Goal: Task Accomplishment & Management: Complete application form

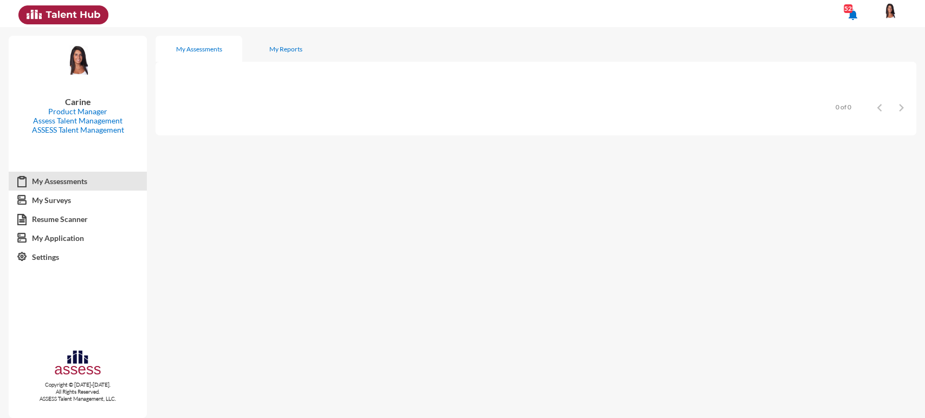
click at [860, 11] on mat-icon "notifications" at bounding box center [853, 14] width 13 height 13
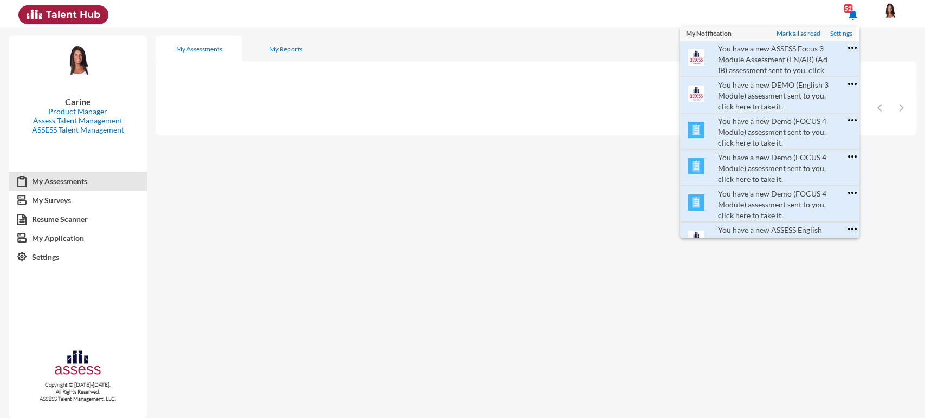
click at [608, 12] on div at bounding box center [462, 209] width 925 height 418
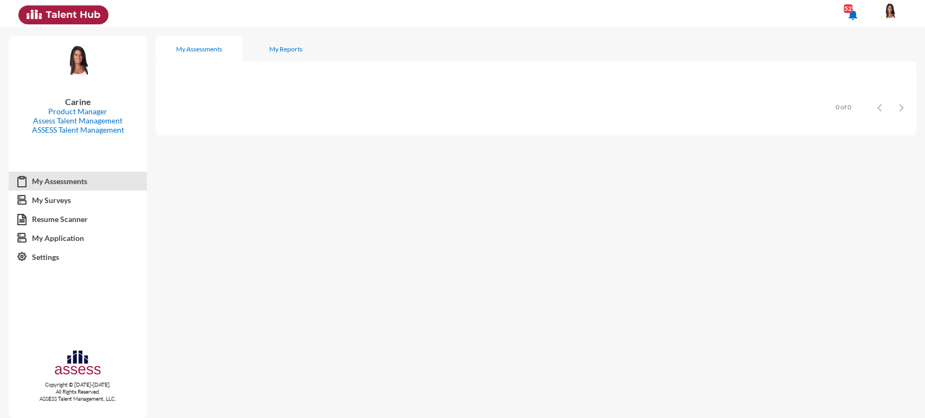
click at [860, 12] on mat-icon "notifications" at bounding box center [853, 14] width 13 height 13
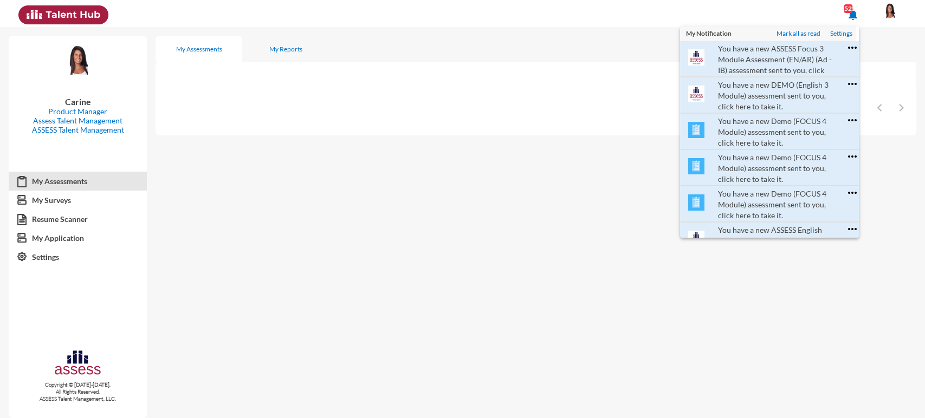
click at [893, 8] on div at bounding box center [462, 209] width 925 height 418
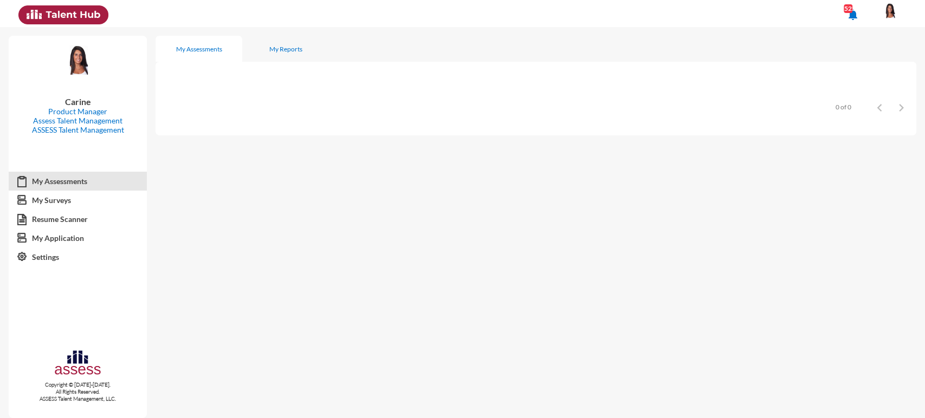
click at [860, 8] on mat-icon "notifications" at bounding box center [853, 14] width 13 height 13
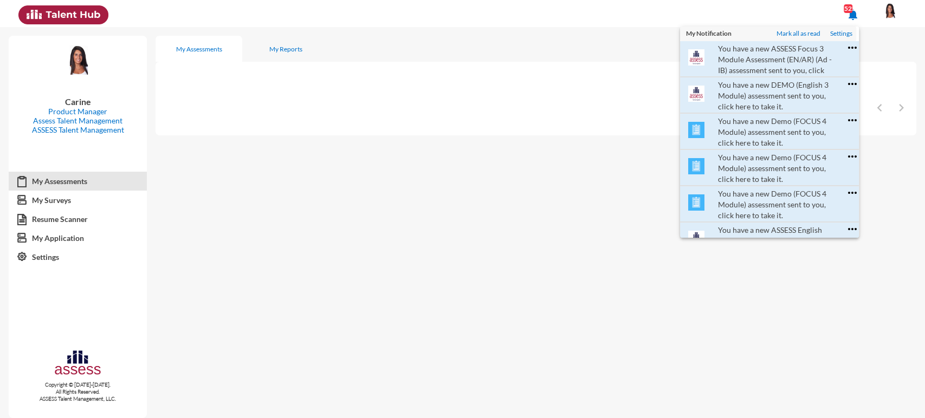
click at [811, 0] on div at bounding box center [462, 209] width 925 height 418
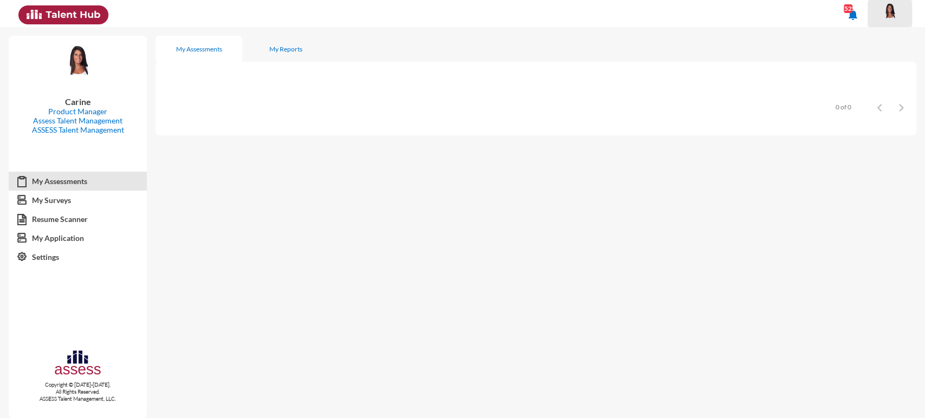
click at [885, 8] on img at bounding box center [890, 11] width 22 height 16
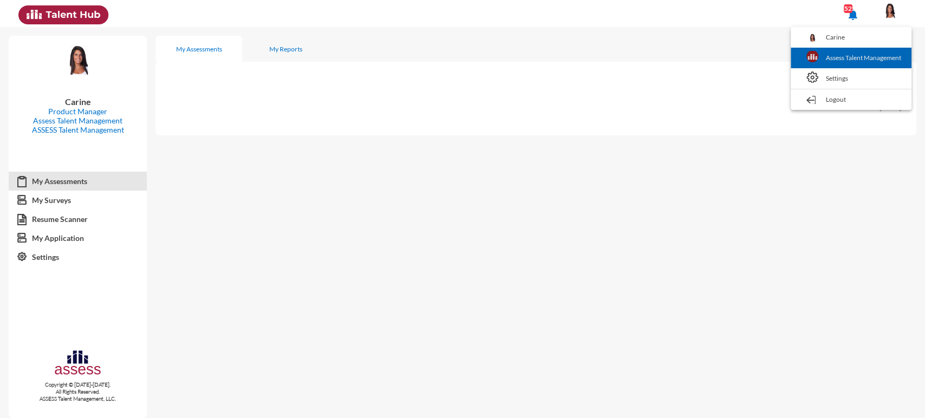
click at [857, 52] on link "Assess Talent Management" at bounding box center [851, 58] width 110 height 21
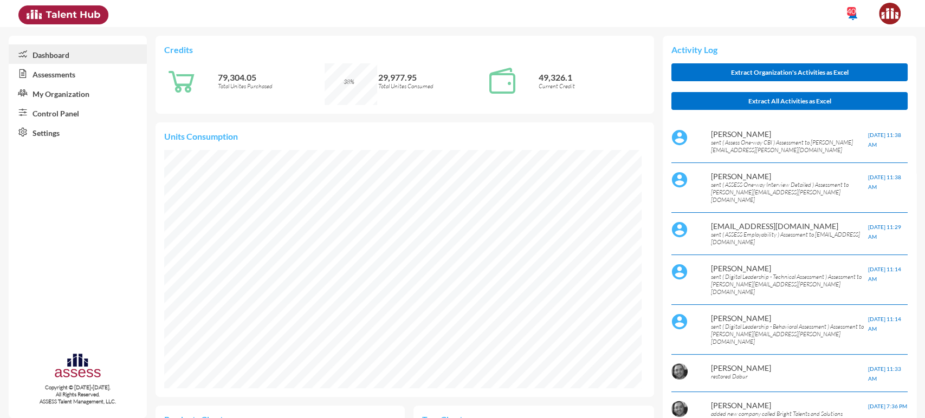
click at [58, 100] on link "My Organization" at bounding box center [78, 93] width 138 height 20
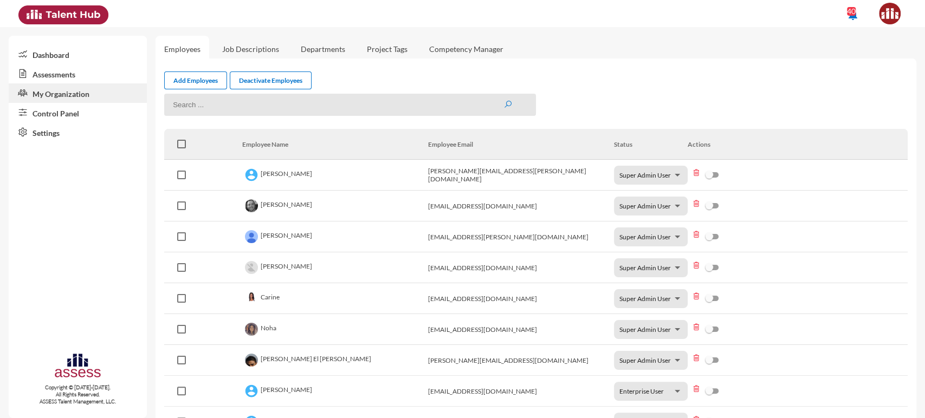
click at [76, 116] on link "Control Panel" at bounding box center [78, 113] width 138 height 20
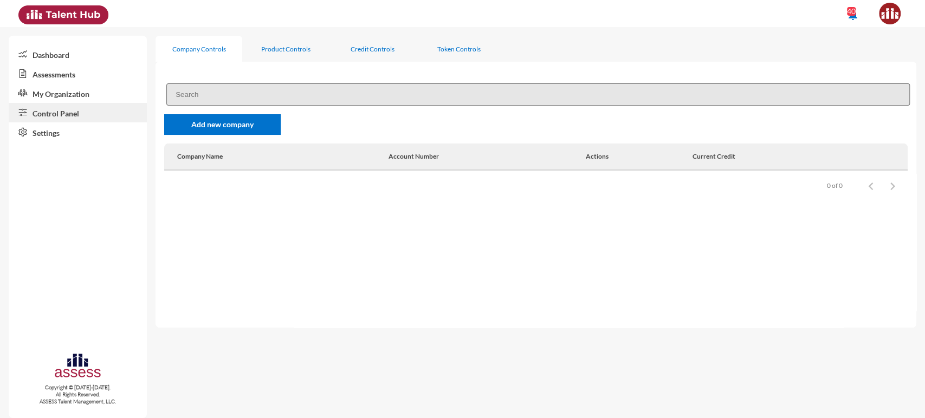
click at [70, 97] on link "My Organization" at bounding box center [78, 93] width 138 height 20
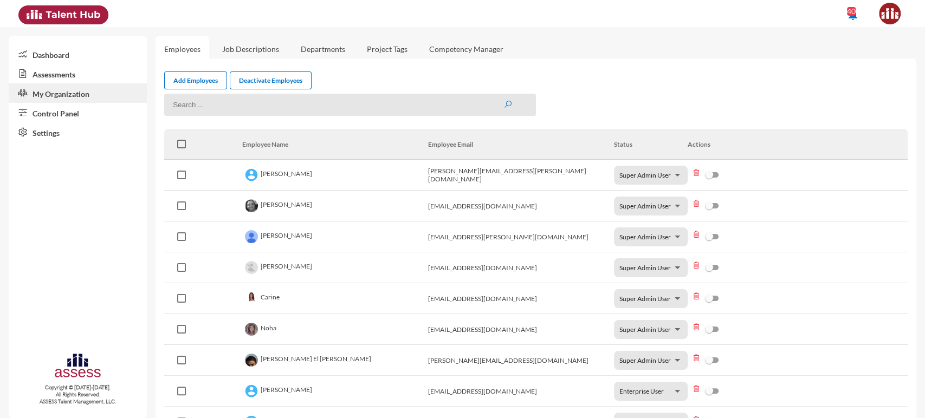
click at [73, 111] on link "Control Panel" at bounding box center [78, 113] width 138 height 20
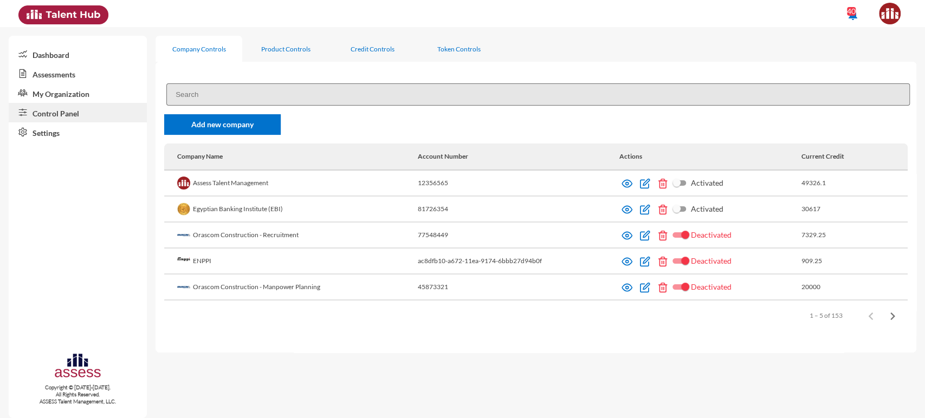
click at [195, 91] on input at bounding box center [538, 94] width 744 height 22
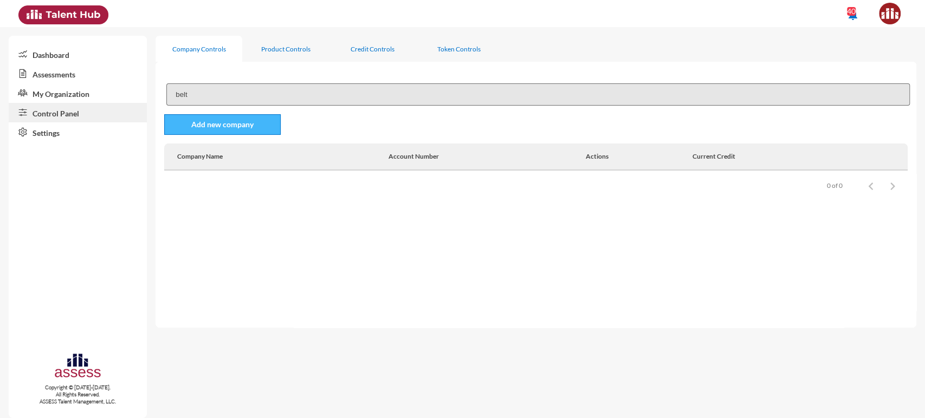
type input "belt"
click at [211, 125] on link "Add new company" at bounding box center [222, 124] width 117 height 21
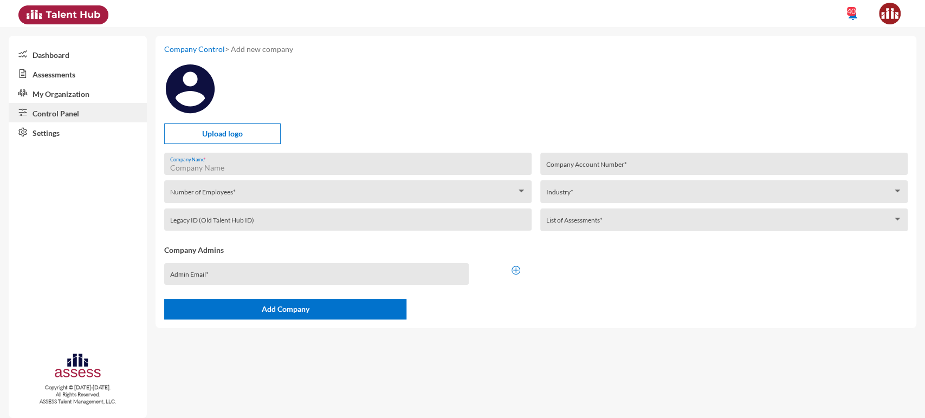
click at [212, 168] on input "Company Name *" at bounding box center [348, 168] width 356 height 9
type input "Beltone"
click at [211, 133] on input "file" at bounding box center [222, 129] width 115 height 11
type input "C:\fakepath\Beltone Logo.png"
click at [322, 189] on div "Number of Employees *" at bounding box center [348, 194] width 356 height 17
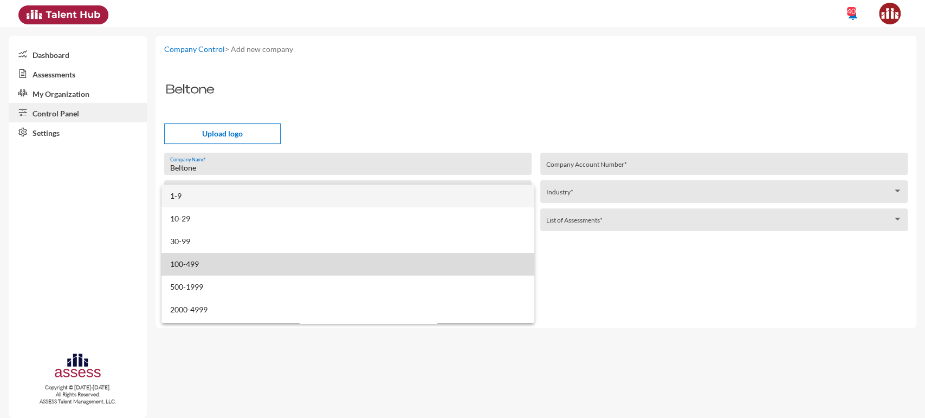
click at [389, 262] on span "100-499" at bounding box center [348, 264] width 356 height 23
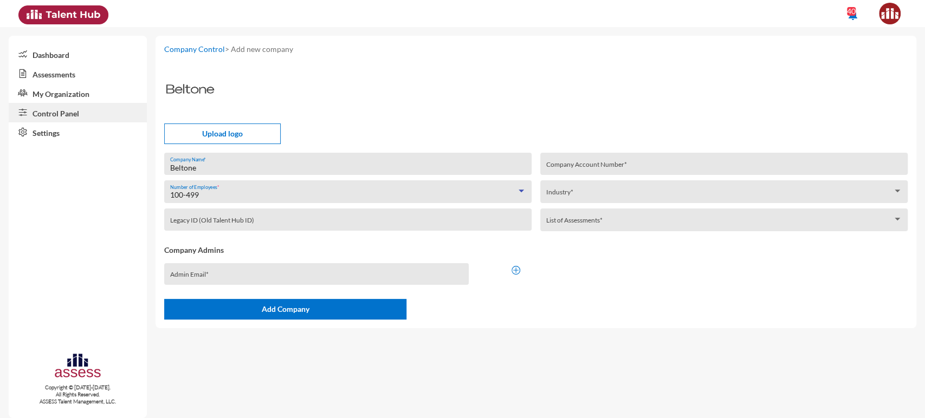
click at [564, 224] on span at bounding box center [719, 223] width 346 height 9
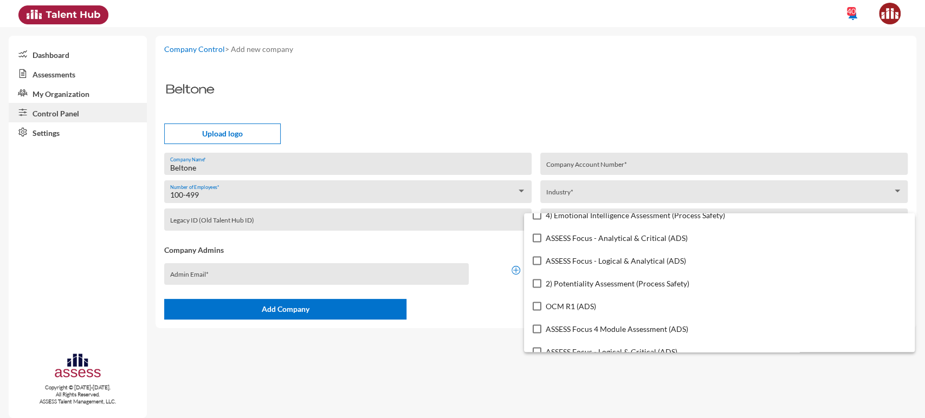
scroll to position [5268, 0]
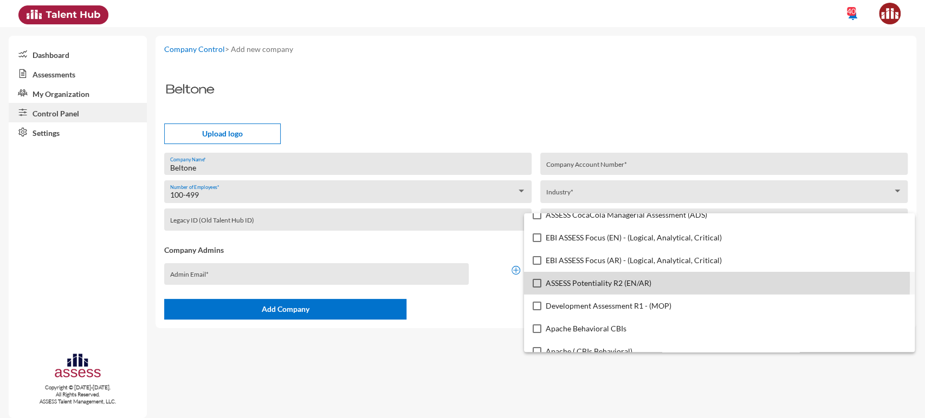
click at [540, 281] on mat-pseudo-checkbox at bounding box center [537, 283] width 9 height 9
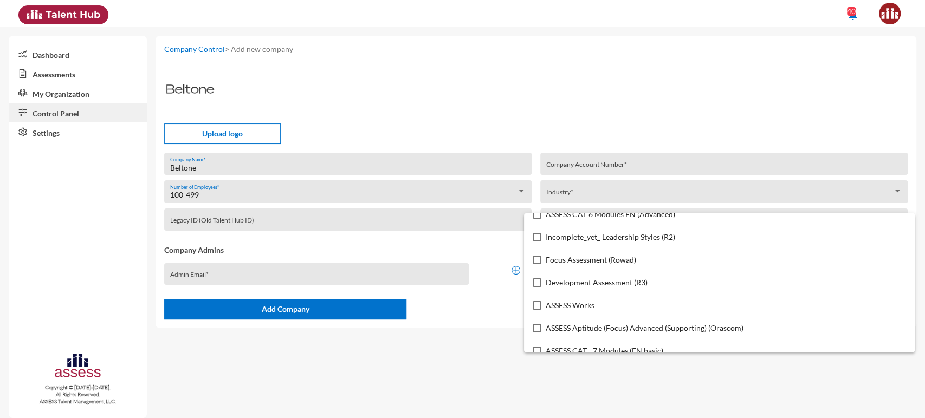
scroll to position [3811, 0]
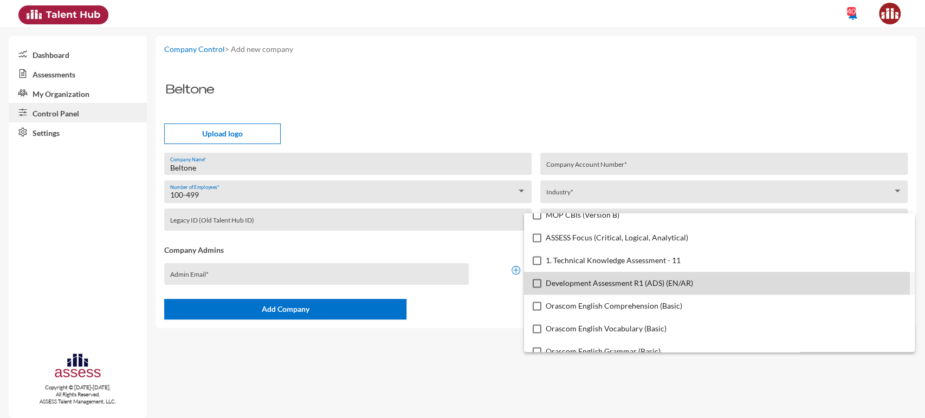
click at [537, 283] on mat-pseudo-checkbox at bounding box center [537, 283] width 9 height 9
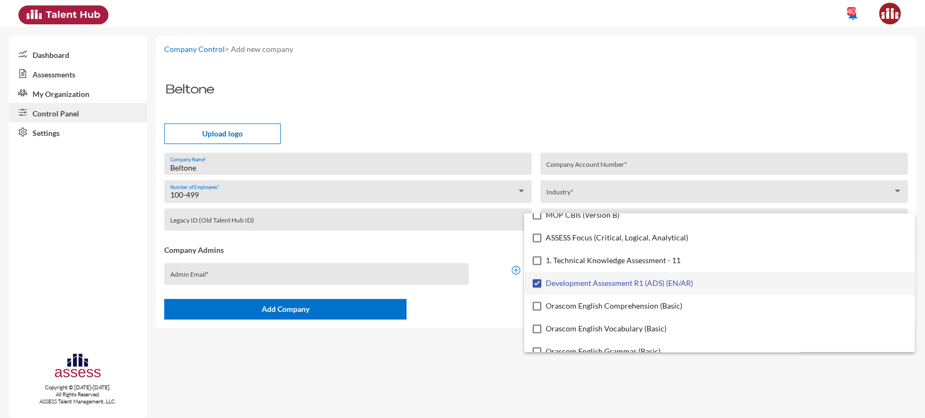
click at [500, 338] on div at bounding box center [462, 209] width 925 height 418
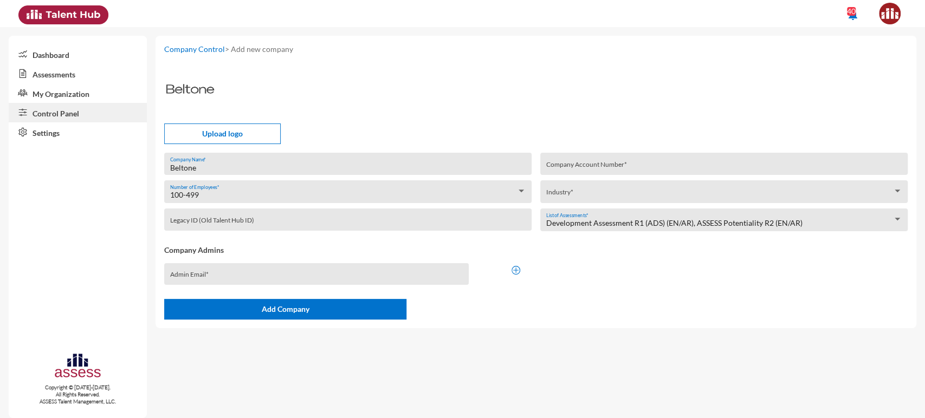
click at [580, 163] on div "Company Account Number *" at bounding box center [724, 167] width 356 height 16
type input "123456"
click at [567, 190] on div "Industry *" at bounding box center [724, 194] width 356 height 17
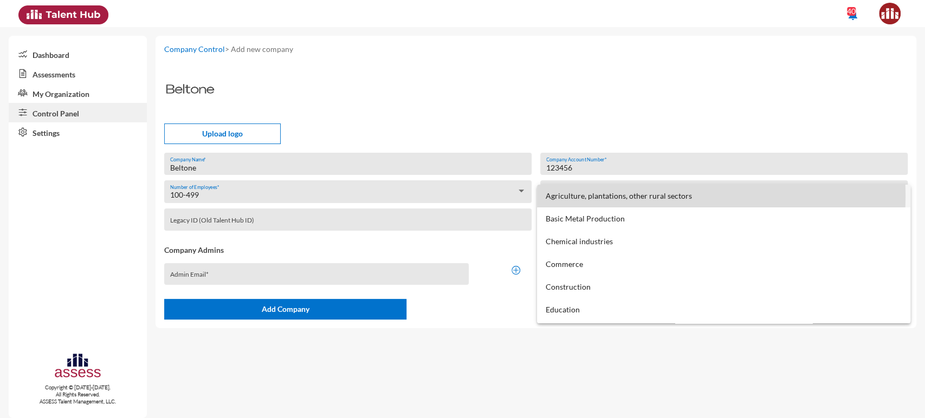
click at [576, 196] on span "Agriculture, plantations, other rural sectors" at bounding box center [724, 196] width 356 height 23
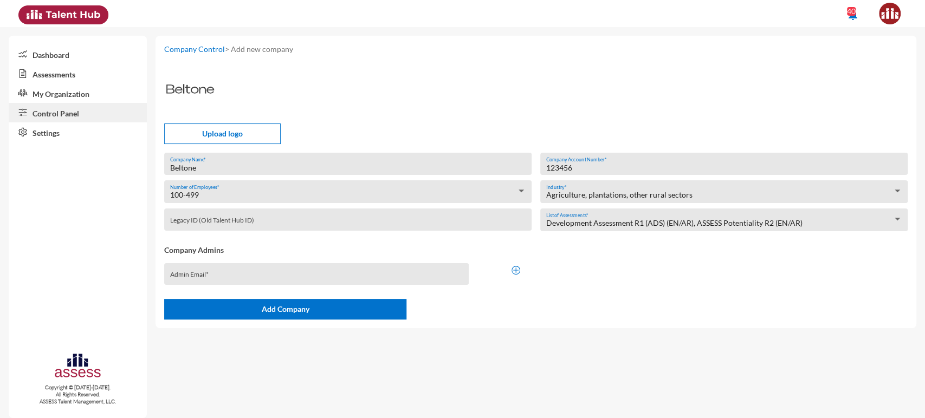
click at [568, 204] on div "123456 Company Account Number * Agriculture, plantations, other rural sectors I…" at bounding box center [723, 195] width 367 height 84
click at [565, 203] on div "Agriculture, plantations, other rural sectors Industry *" at bounding box center [724, 194] width 356 height 17
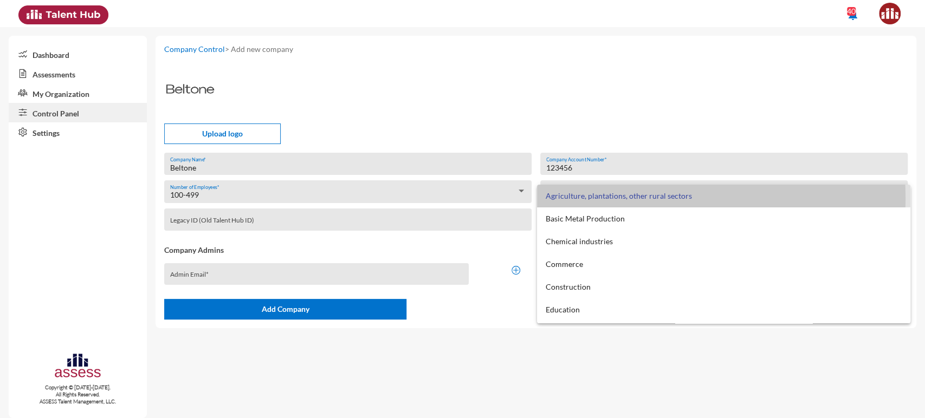
click at [560, 198] on span "Agriculture, plantations, other rural sectors" at bounding box center [724, 196] width 356 height 23
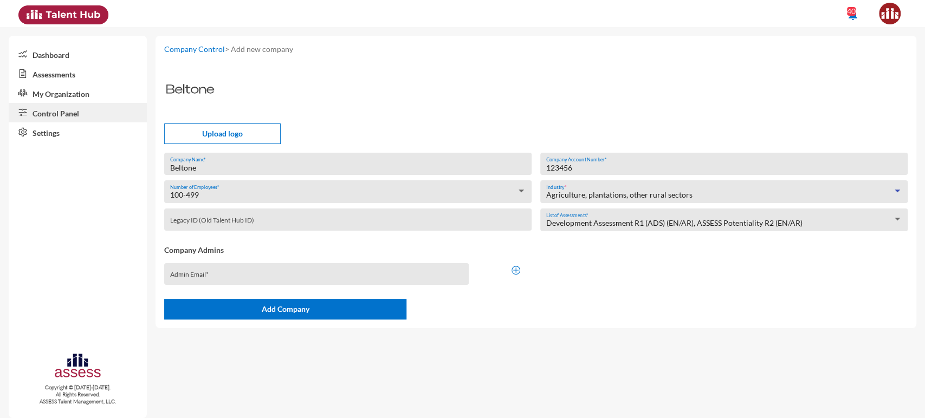
click at [560, 198] on span "Agriculture, plantations, other rural sectors" at bounding box center [619, 194] width 146 height 9
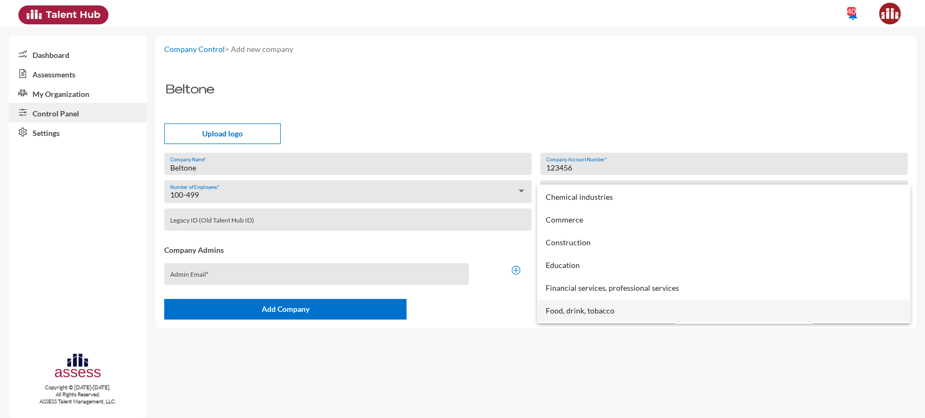
scroll to position [23, 0]
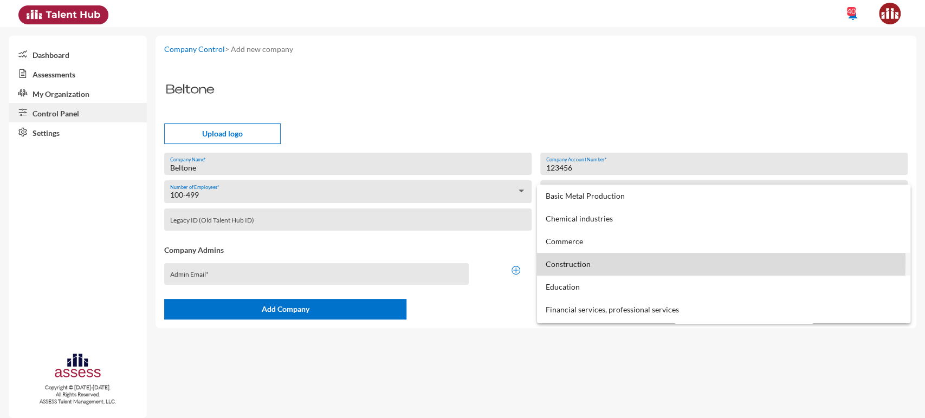
click at [572, 260] on span "Construction" at bounding box center [724, 264] width 356 height 23
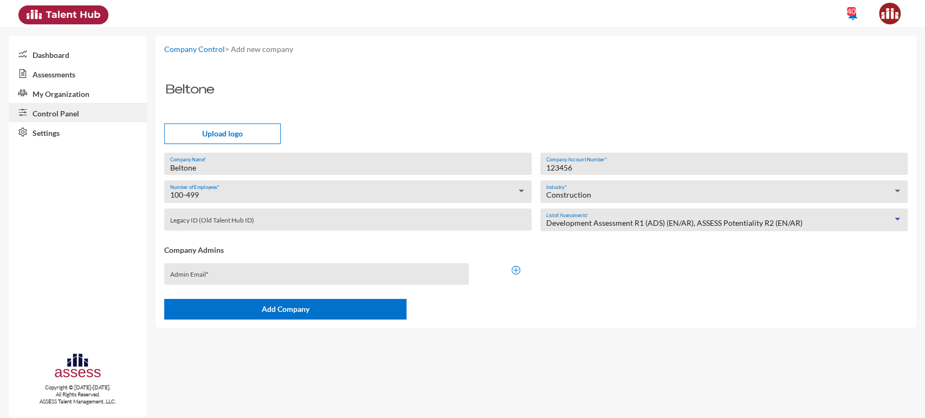
click at [569, 222] on span "Development Assessment R1 (ADS) (EN/AR), ASSESS Potentiality R2 (EN/AR)" at bounding box center [674, 222] width 256 height 9
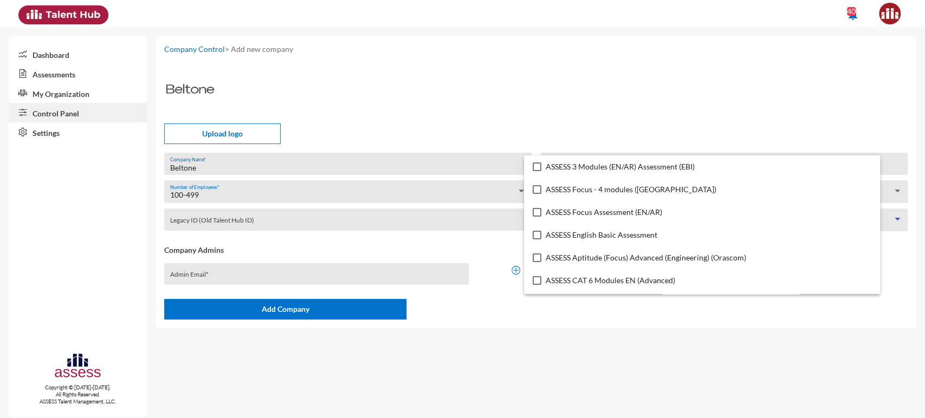
scroll to position [3811, 0]
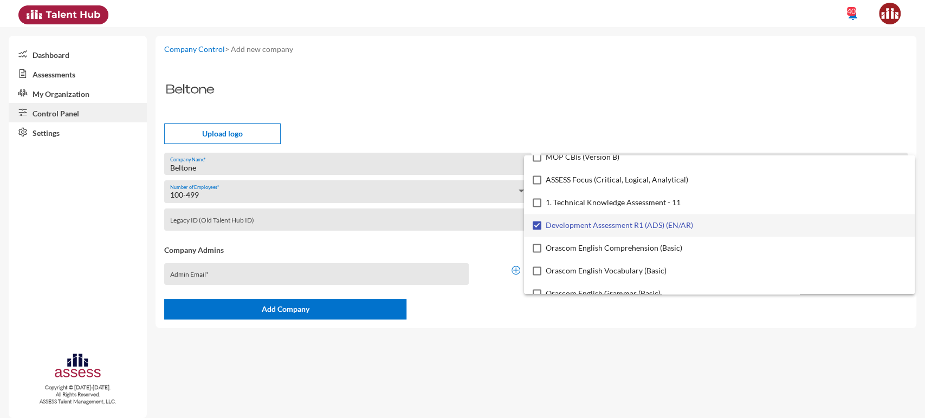
click at [566, 96] on div at bounding box center [462, 209] width 925 height 418
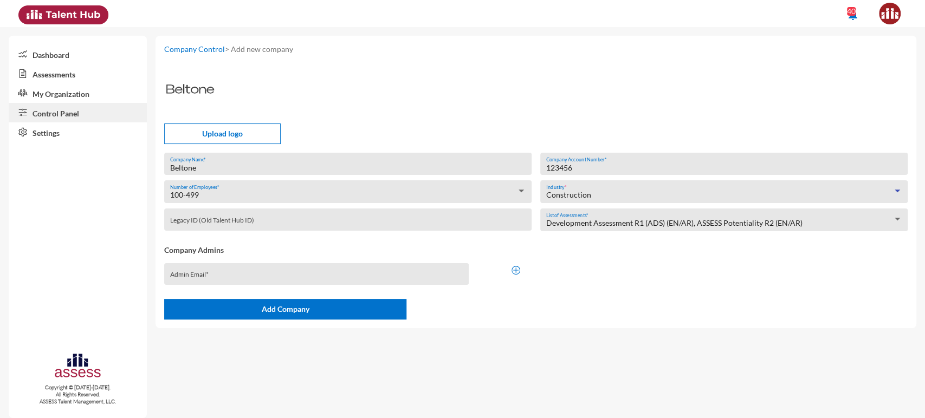
click at [569, 198] on span "Construction" at bounding box center [568, 194] width 45 height 9
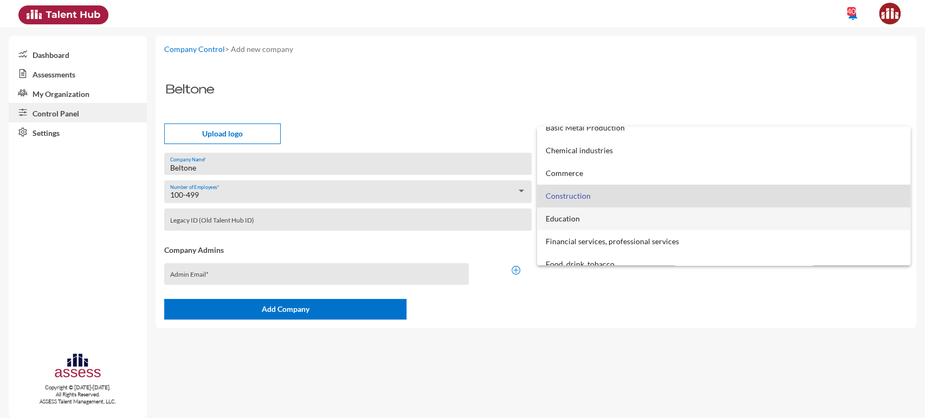
scroll to position [72, 0]
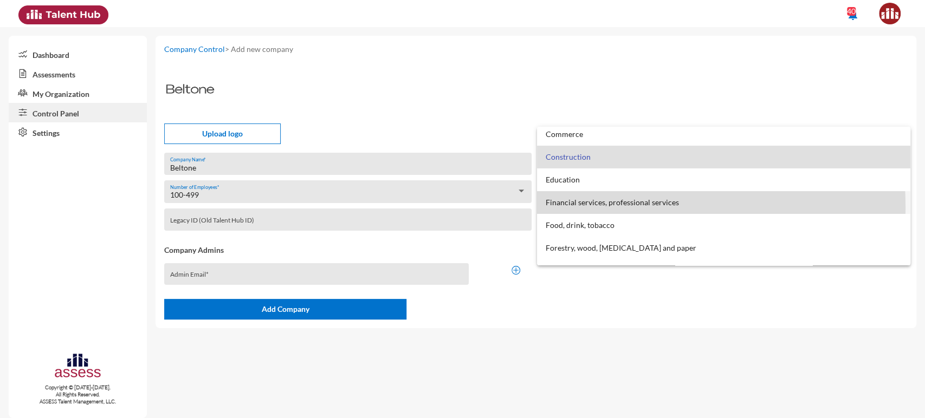
click at [573, 207] on span "Financial services, professional services" at bounding box center [724, 202] width 356 height 23
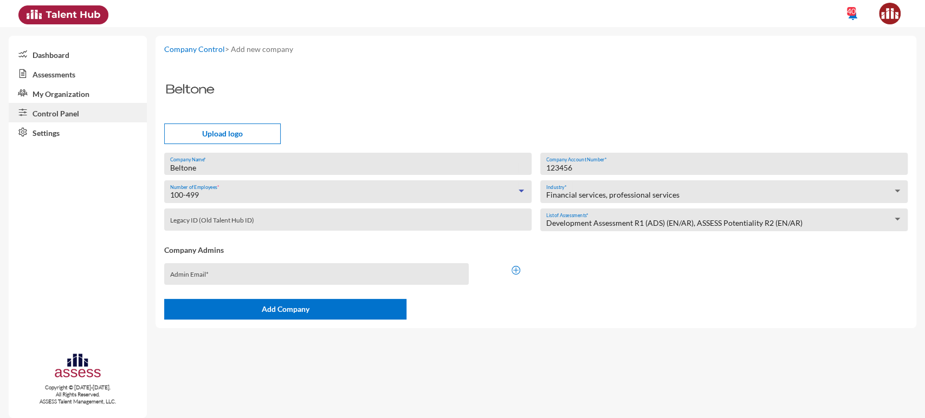
click at [295, 196] on div "100-499" at bounding box center [343, 195] width 346 height 9
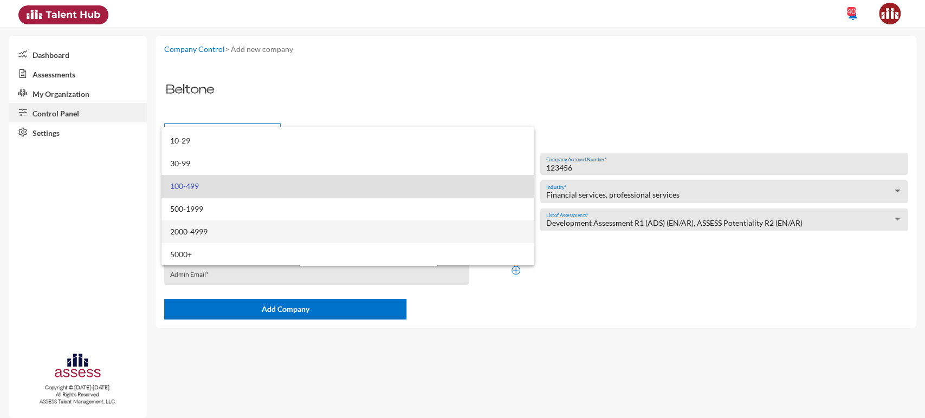
scroll to position [20, 0]
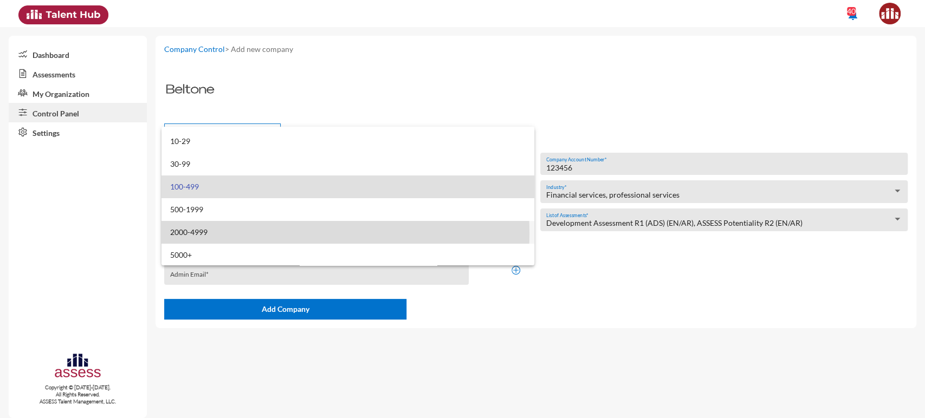
click at [276, 233] on span "2000-4999" at bounding box center [348, 232] width 356 height 23
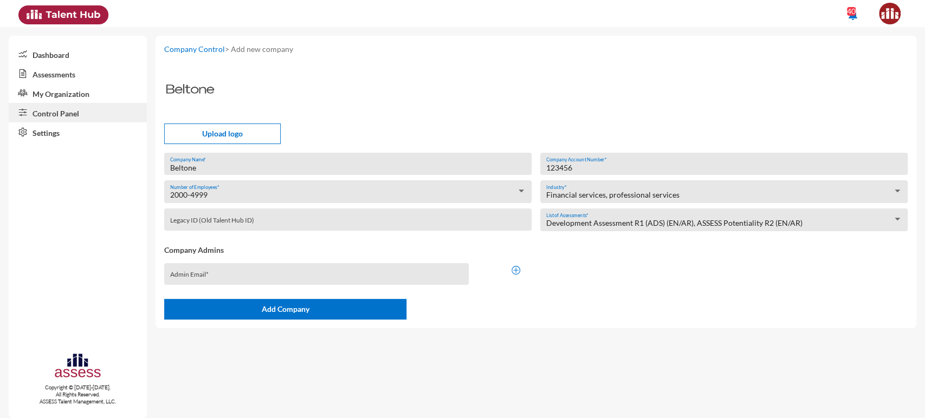
click at [433, 99] on form "Beltone Logo.png Upload logo Beltone Company Name * 2000-4999 Number of Employe…" at bounding box center [536, 191] width 744 height 257
click at [291, 278] on input "Admin Email *" at bounding box center [316, 278] width 293 height 9
type input "[EMAIL_ADDRESS][DOMAIN_NAME]"
click at [338, 100] on form "Beltone Logo.png Upload logo Beltone Company Name * 2000-4999 Number of Employe…" at bounding box center [536, 191] width 744 height 257
click at [199, 90] on img at bounding box center [190, 89] width 52 height 52
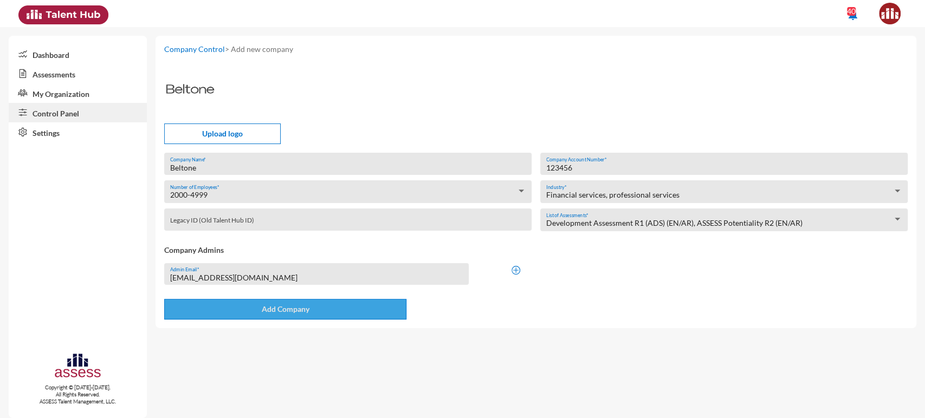
click at [267, 312] on span "Add Company" at bounding box center [285, 309] width 48 height 9
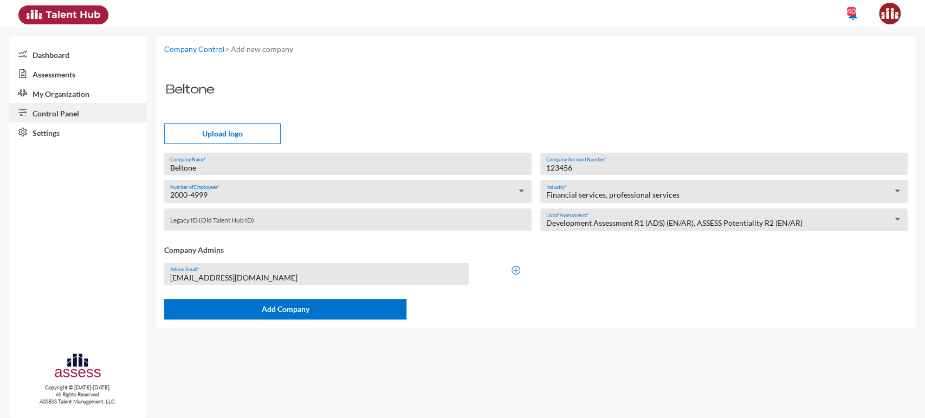
click at [584, 167] on input "123456" at bounding box center [724, 168] width 356 height 9
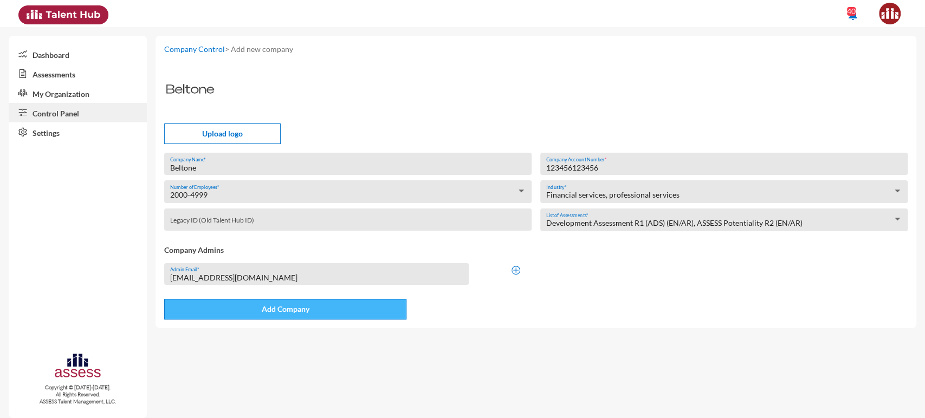
type input "123456123456"
click at [330, 311] on button "Add Company" at bounding box center [285, 309] width 242 height 21
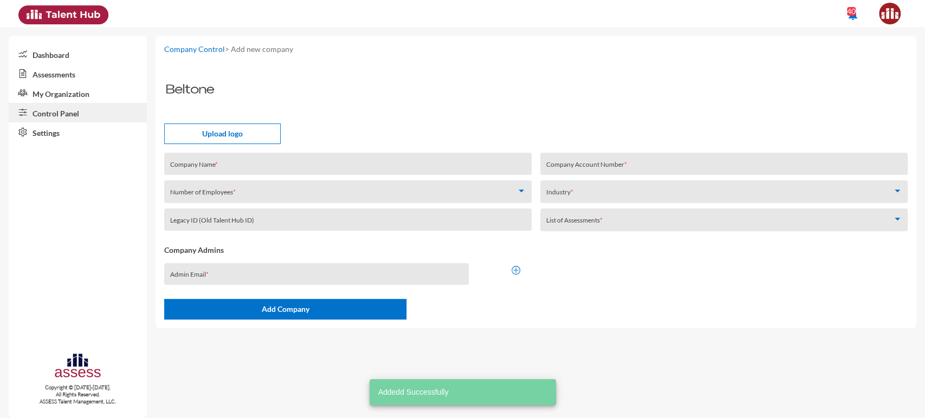
click at [61, 72] on link "Assessments" at bounding box center [78, 74] width 138 height 20
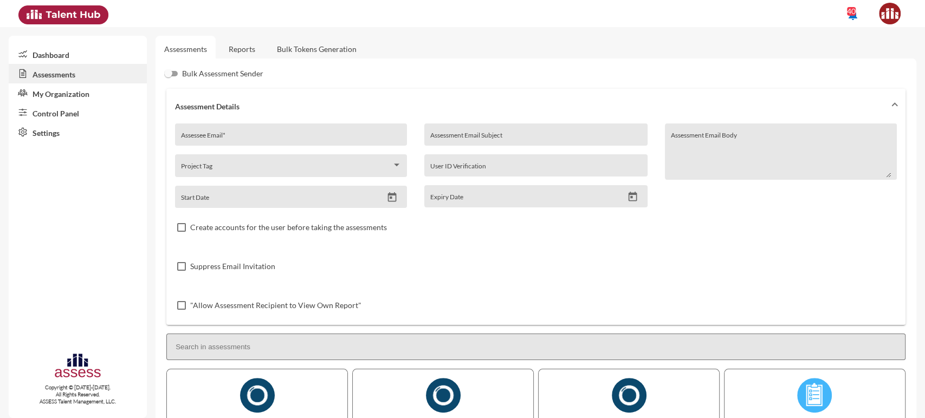
click at [60, 108] on link "Control Panel" at bounding box center [78, 113] width 138 height 20
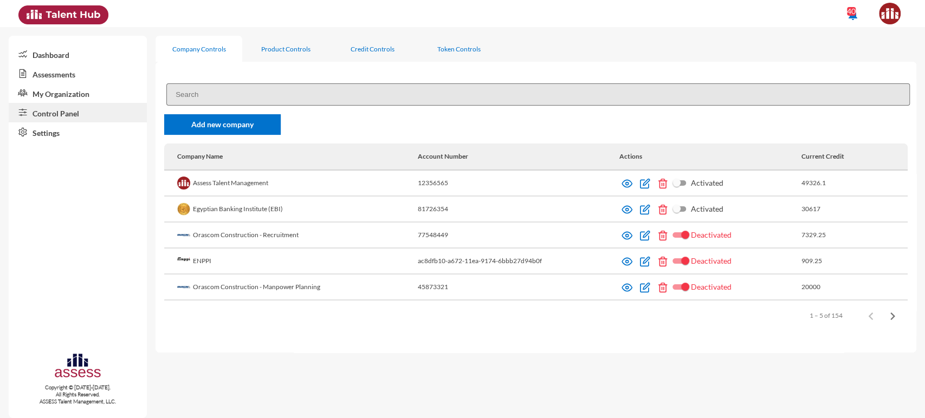
click at [229, 88] on input at bounding box center [538, 94] width 744 height 22
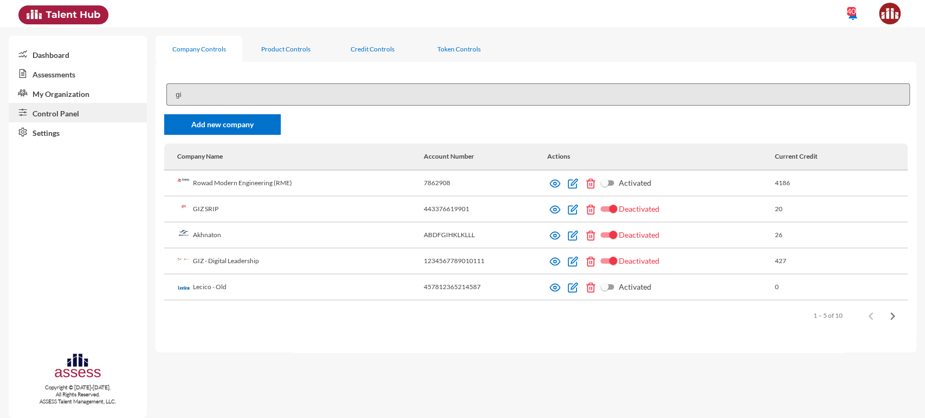
type input "g"
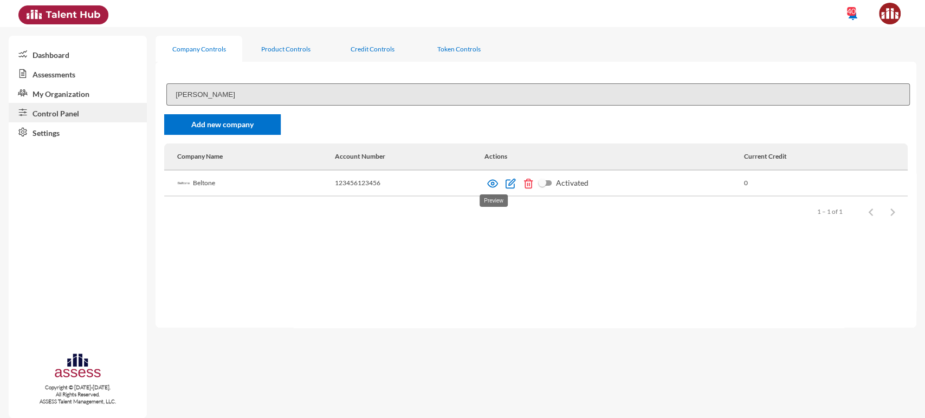
type input "belton"
click at [496, 182] on img at bounding box center [492, 183] width 11 height 11
click at [497, 182] on img at bounding box center [492, 183] width 11 height 11
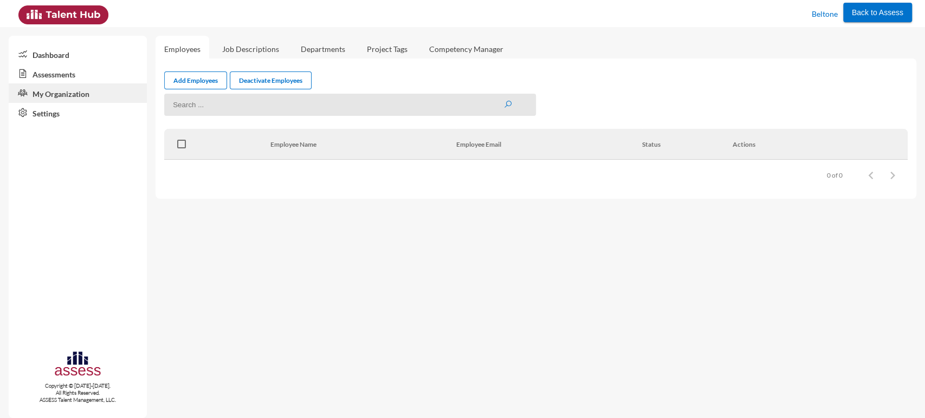
click at [53, 73] on link "Assessments" at bounding box center [78, 74] width 138 height 20
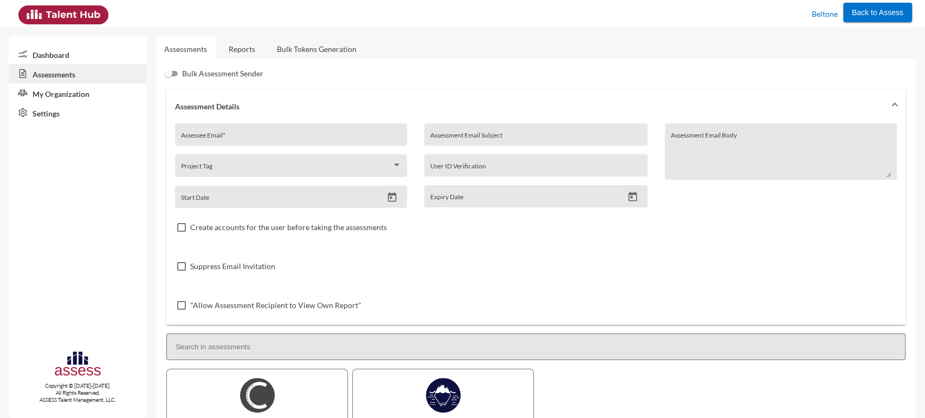
click at [302, 47] on link "Bulk Tokens Generation" at bounding box center [316, 49] width 97 height 27
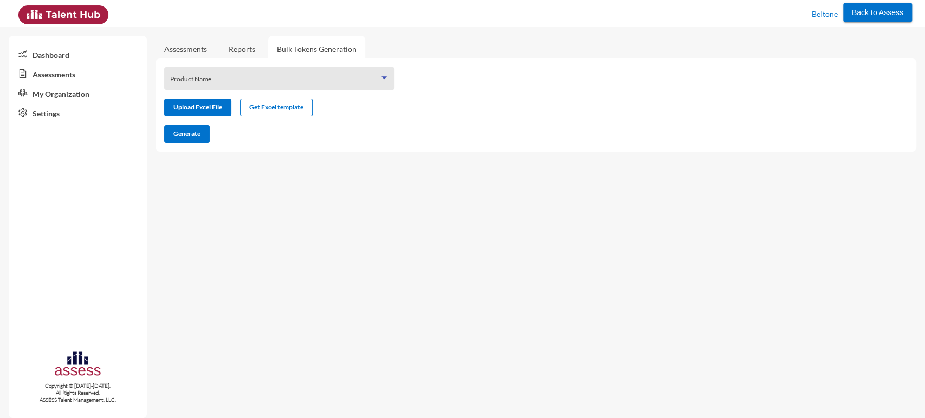
click at [184, 79] on span at bounding box center [274, 82] width 209 height 9
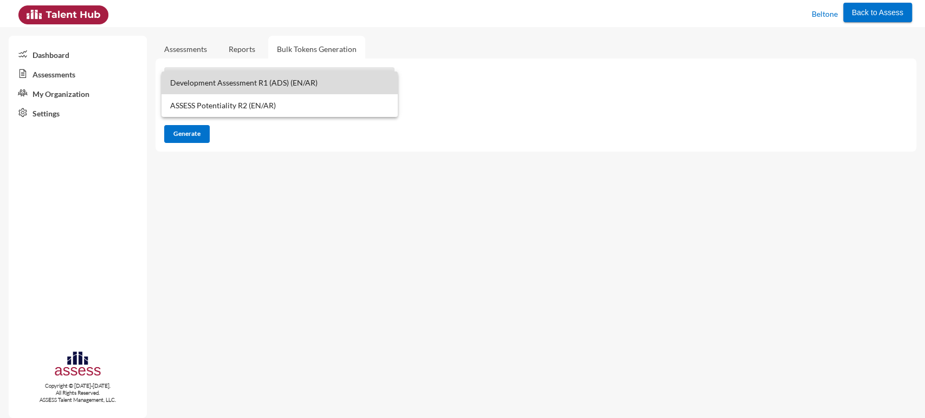
click at [192, 90] on span "Development Assessment R1 (ADS) (EN/AR)" at bounding box center [279, 83] width 219 height 23
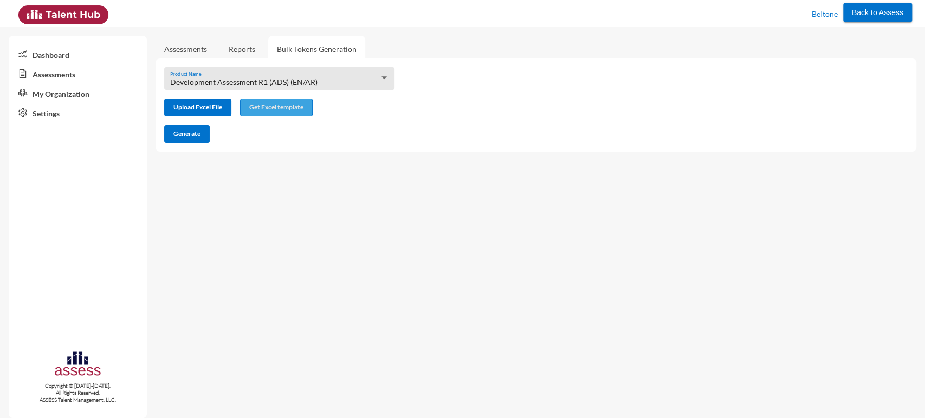
click at [287, 105] on span "Get Excel template" at bounding box center [276, 107] width 54 height 8
click at [195, 109] on input "file" at bounding box center [198, 108] width 66 height 11
type input "C:\fakepath\excel (10).xlsx"
click at [195, 131] on span "Generate" at bounding box center [186, 134] width 27 height 8
click at [197, 139] on button "Generate" at bounding box center [187, 134] width 46 height 18
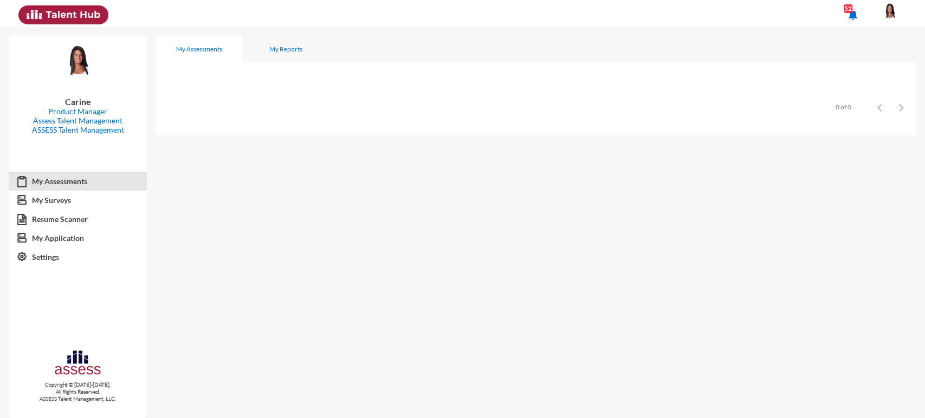
drag, startPoint x: 0, startPoint y: 0, endPoint x: 890, endPoint y: 3, distance: 890.0
click at [890, 3] on img at bounding box center [890, 11] width 22 height 16
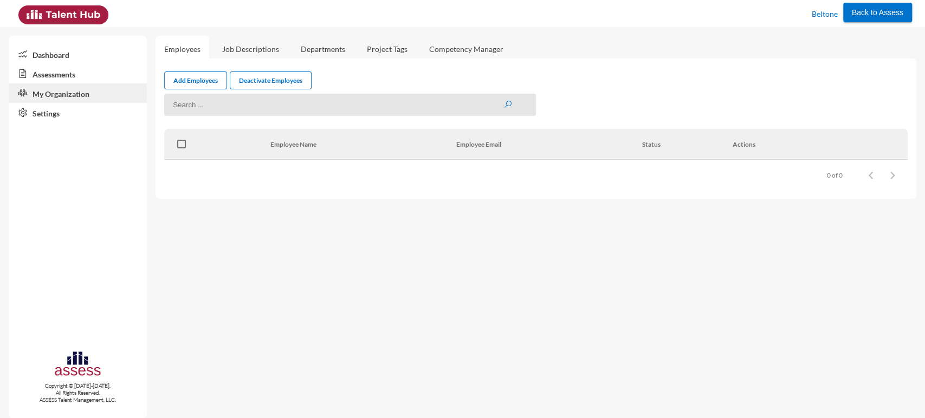
click at [89, 77] on link "Assessments" at bounding box center [78, 74] width 138 height 20
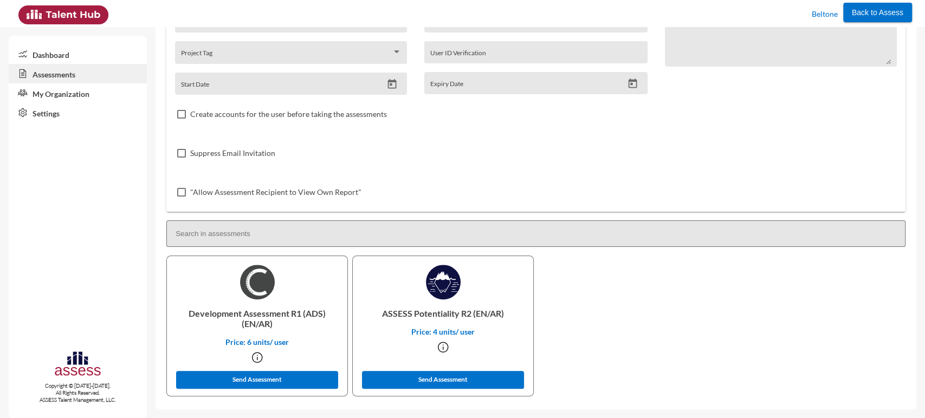
scroll to position [44, 0]
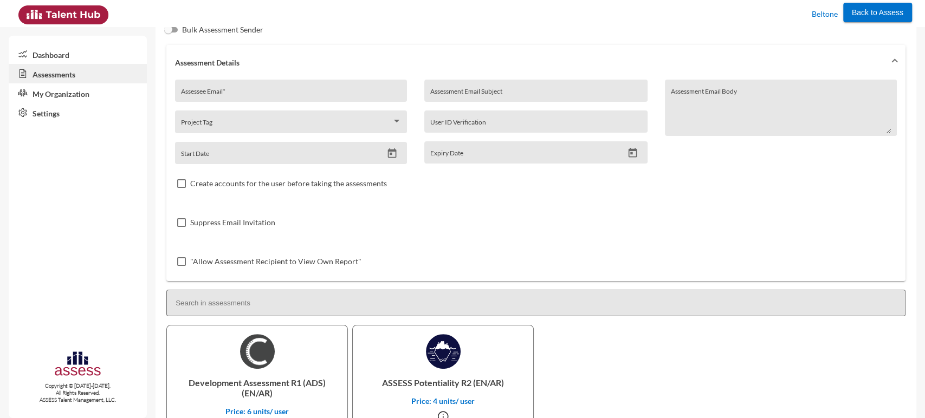
click at [68, 96] on link "My Organization" at bounding box center [78, 93] width 138 height 20
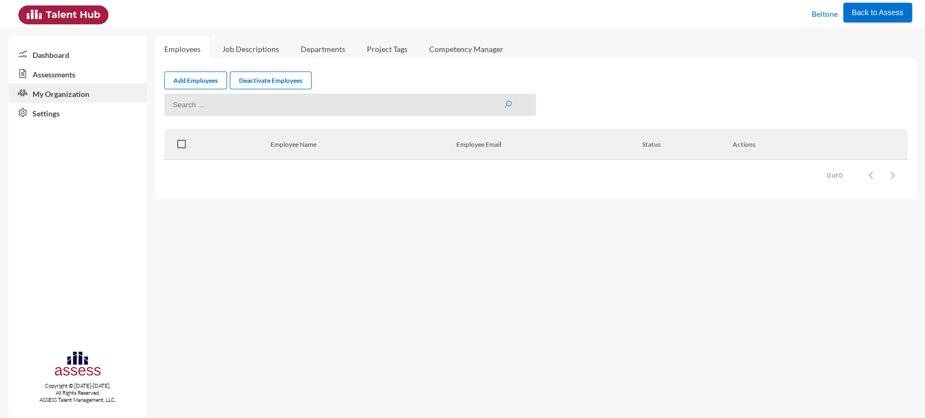
click at [61, 116] on link "Settings" at bounding box center [78, 113] width 138 height 20
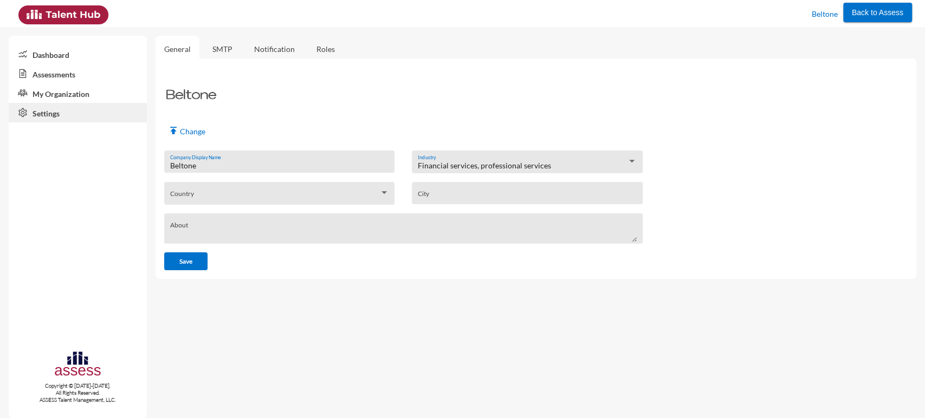
click at [61, 99] on link "My Organization" at bounding box center [78, 93] width 138 height 20
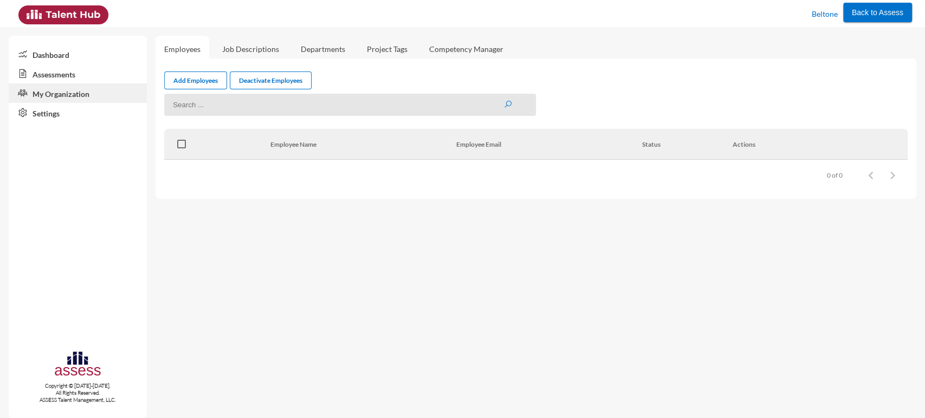
click at [85, 78] on link "Assessments" at bounding box center [78, 74] width 138 height 20
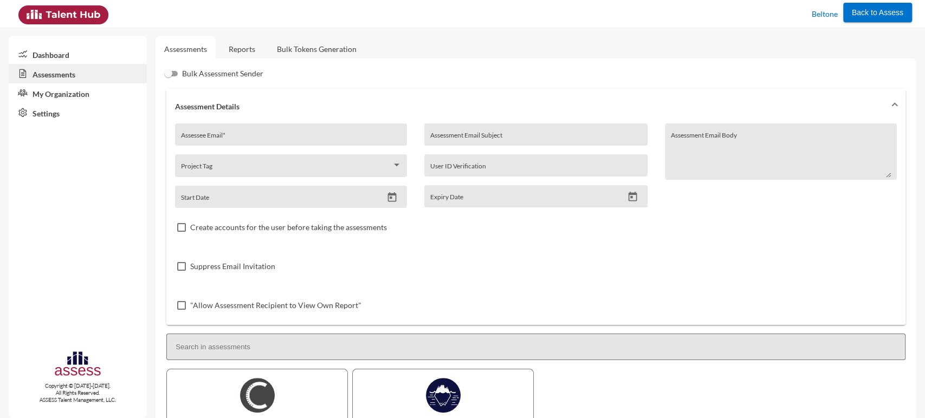
click at [312, 47] on link "Bulk Tokens Generation" at bounding box center [316, 49] width 97 height 27
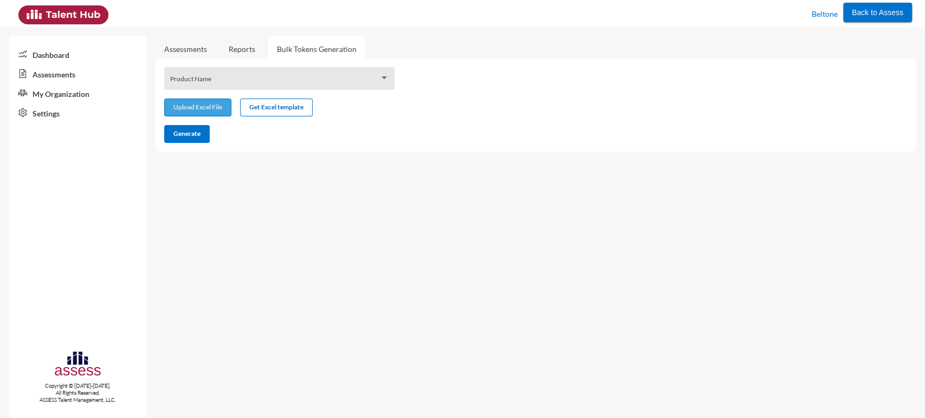
click at [182, 105] on input "file" at bounding box center [198, 108] width 66 height 11
type input "C:\fakepath\excel (10).xlsx"
click at [193, 136] on span "Generate" at bounding box center [186, 134] width 27 height 8
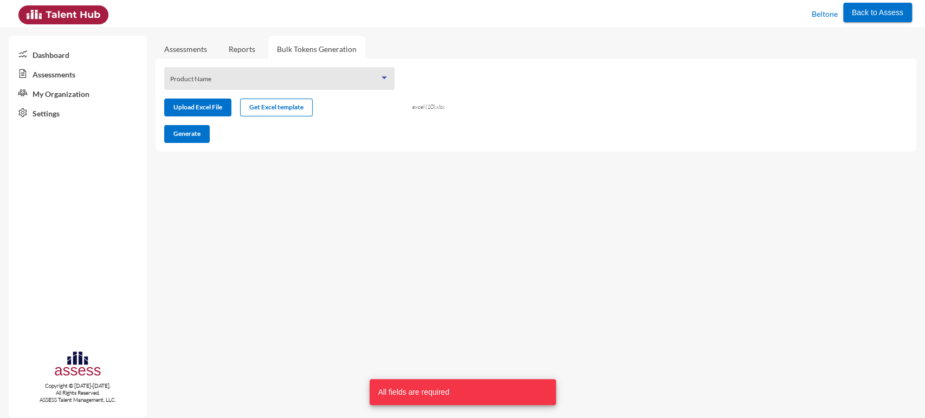
click at [245, 86] on span at bounding box center [274, 82] width 209 height 9
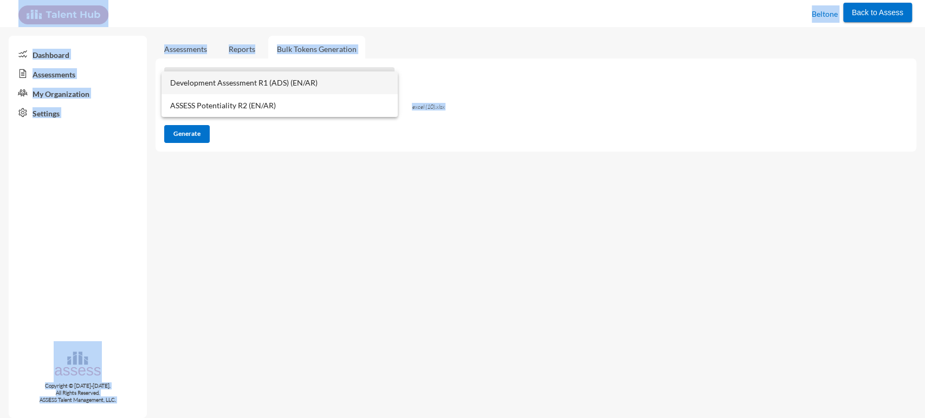
drag, startPoint x: 516, startPoint y: 357, endPoint x: 536, endPoint y: 447, distance: 92.2
click at [536, 27] on html "Back to Assess Beltone Dashboard Assessments My Organization Settings Copyright…" at bounding box center [462, 13] width 925 height 27
click at [372, 203] on div at bounding box center [462, 209] width 925 height 418
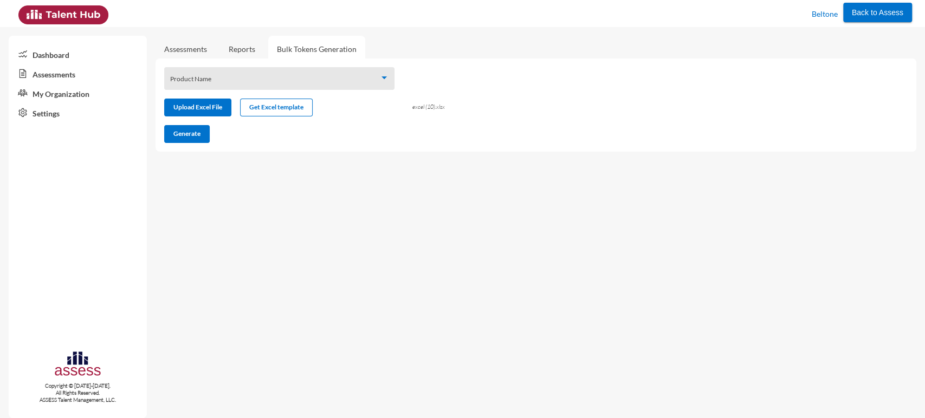
click at [345, 74] on div "Product Name" at bounding box center [279, 81] width 219 height 17
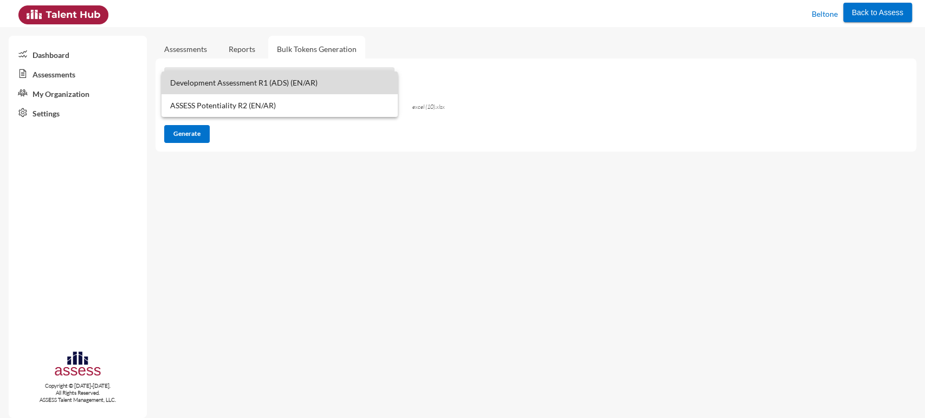
click at [338, 88] on span "Development Assessment R1 (ADS) (EN/AR)" at bounding box center [279, 83] width 219 height 23
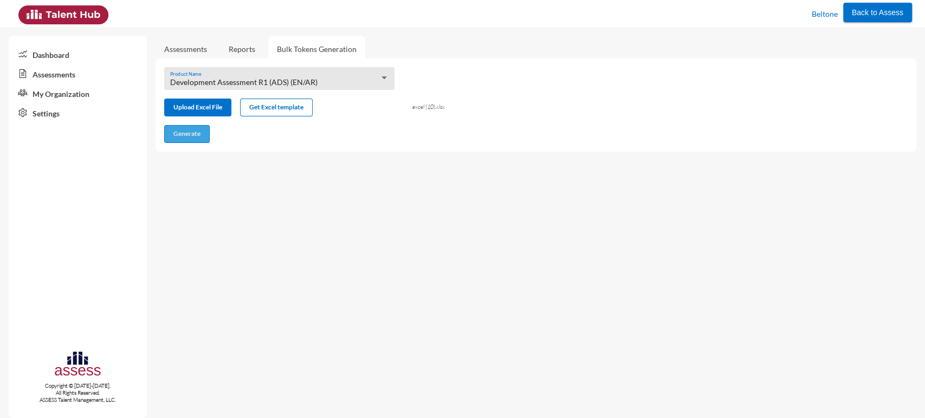
click at [196, 137] on span "Generate" at bounding box center [186, 134] width 27 height 8
click at [879, 16] on span "Back to Assess" at bounding box center [877, 12] width 51 height 9
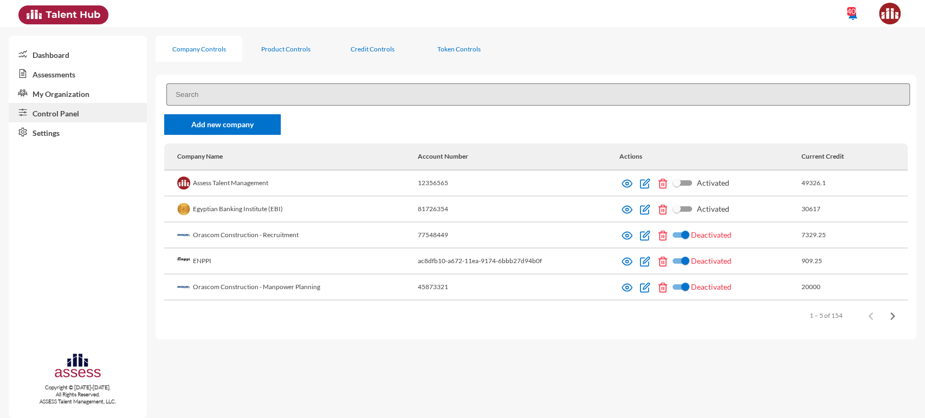
click at [80, 92] on link "My Organization" at bounding box center [78, 93] width 138 height 20
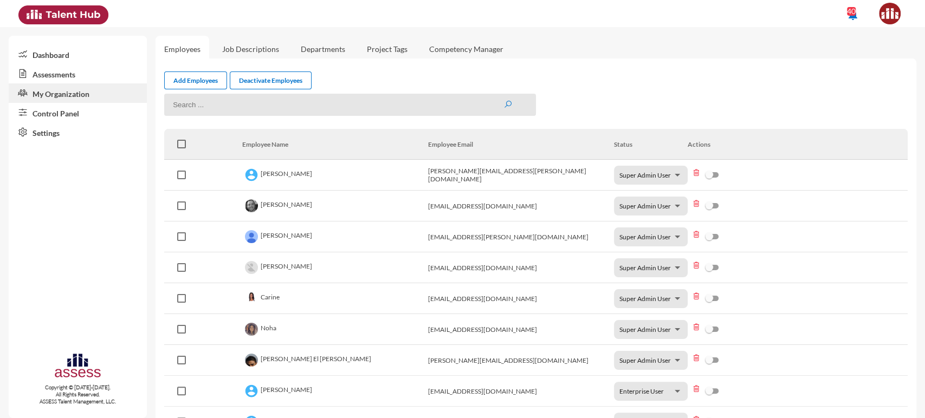
click at [85, 120] on link "Control Panel" at bounding box center [78, 113] width 138 height 20
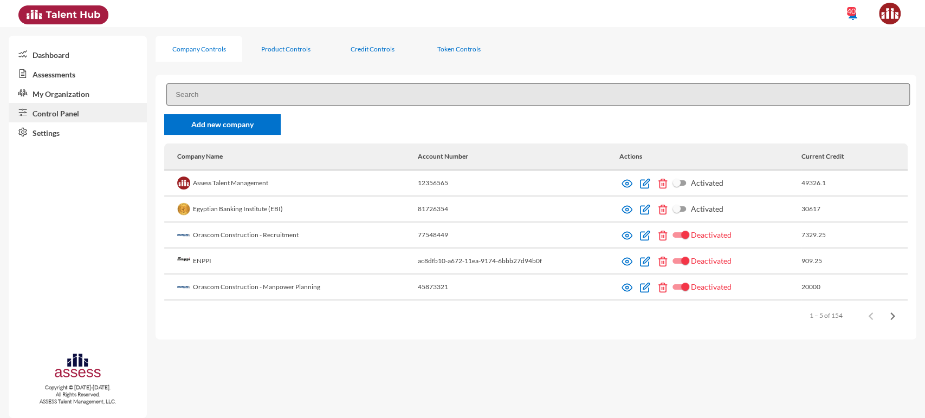
click at [240, 85] on input at bounding box center [538, 94] width 744 height 22
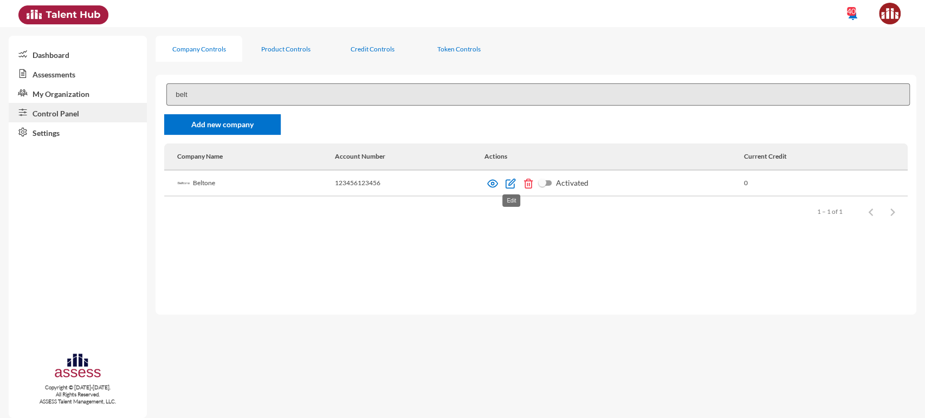
type input "belt"
click at [508, 180] on img at bounding box center [510, 183] width 11 height 11
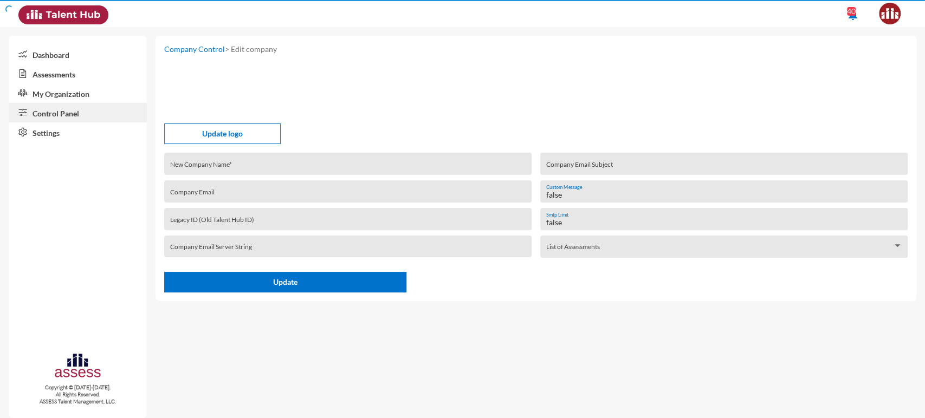
type input "Beltone"
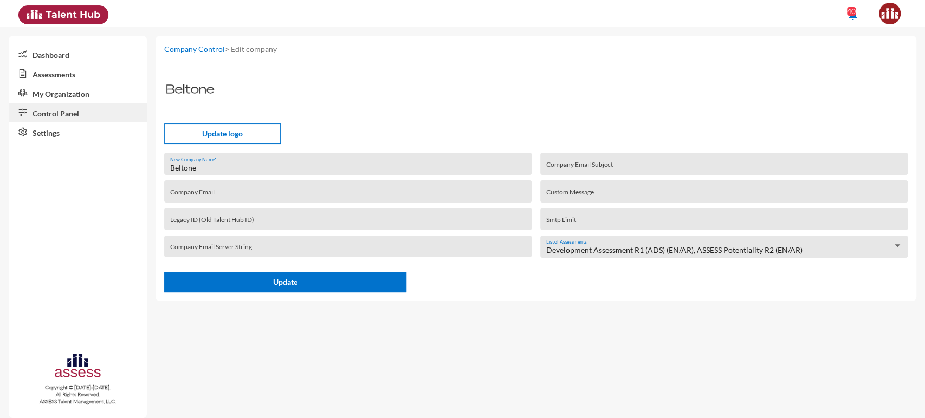
click at [98, 94] on link "My Organization" at bounding box center [78, 93] width 138 height 20
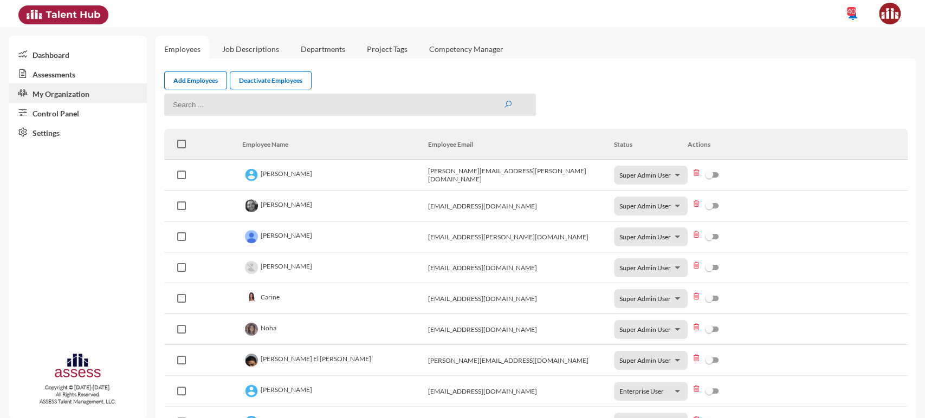
click at [101, 116] on link "Control Panel" at bounding box center [78, 113] width 138 height 20
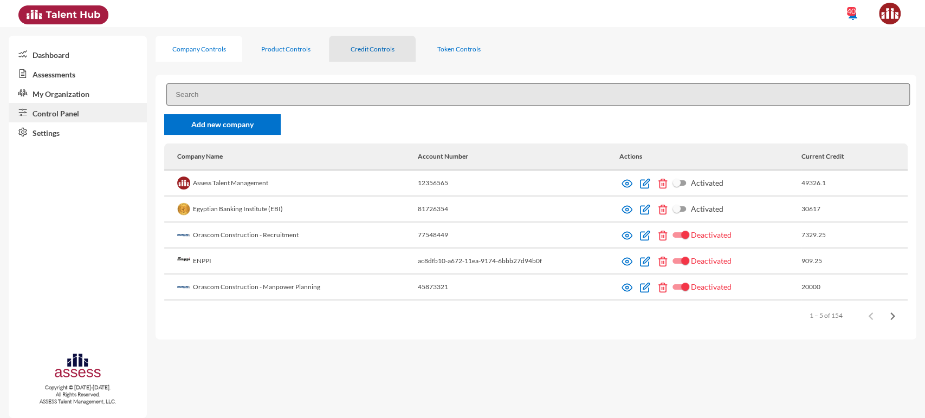
click at [368, 50] on div "Credit Controls" at bounding box center [373, 49] width 44 height 8
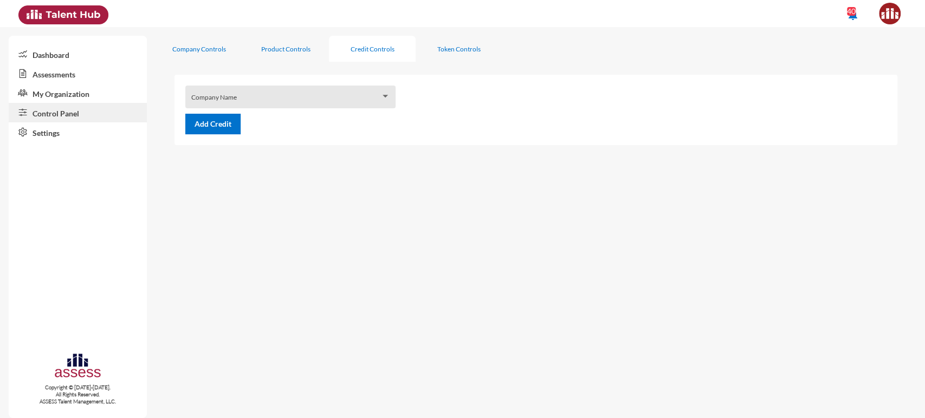
click at [281, 90] on div "Company Name" at bounding box center [290, 97] width 210 height 23
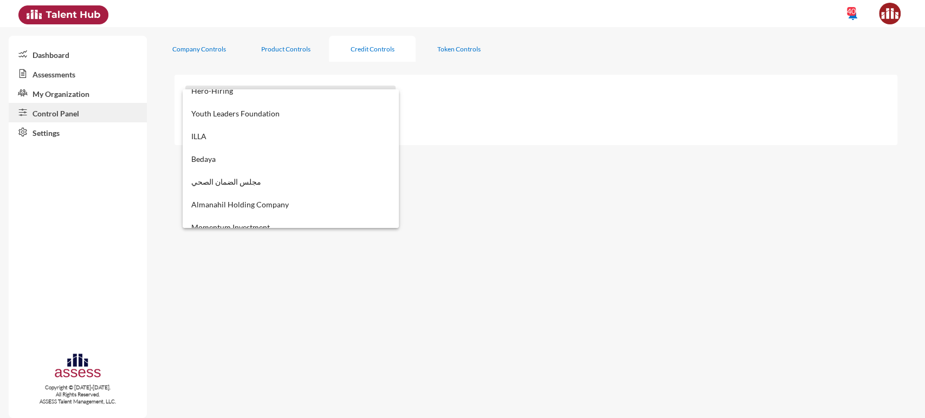
scroll to position [3367, 0]
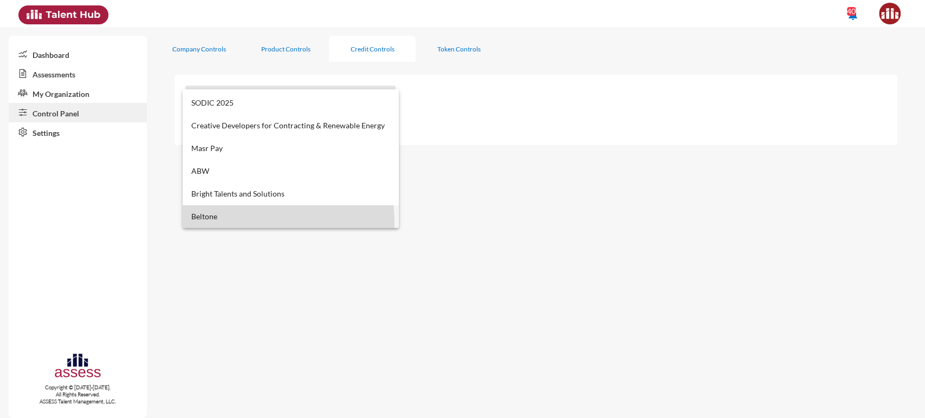
click at [219, 223] on span "Beltone" at bounding box center [290, 216] width 199 height 23
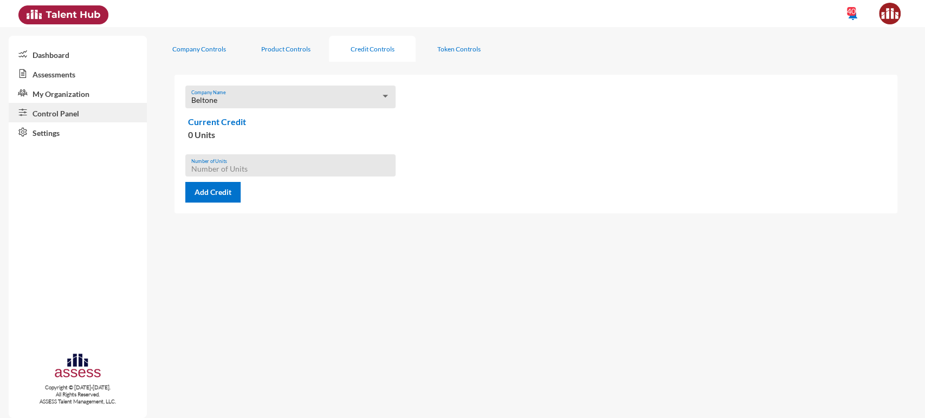
click at [220, 167] on input "Number of Units" at bounding box center [290, 169] width 199 height 9
type input "10"
click at [218, 197] on button "Add Credit" at bounding box center [212, 192] width 55 height 21
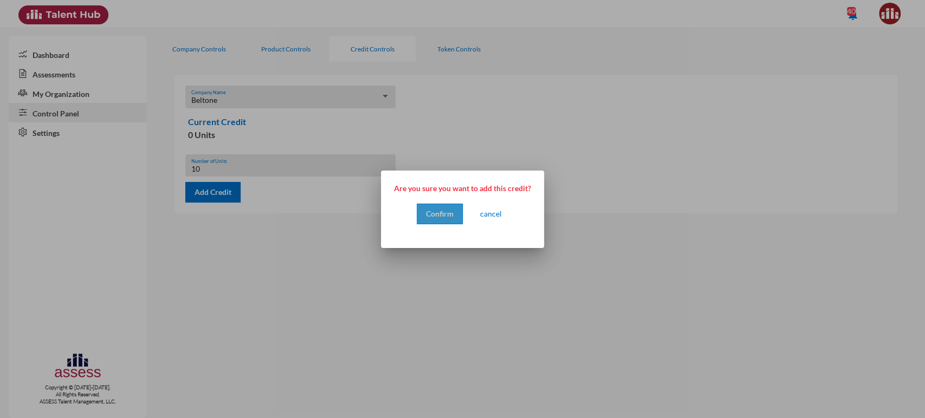
click at [445, 214] on span "Confirm" at bounding box center [440, 213] width 28 height 9
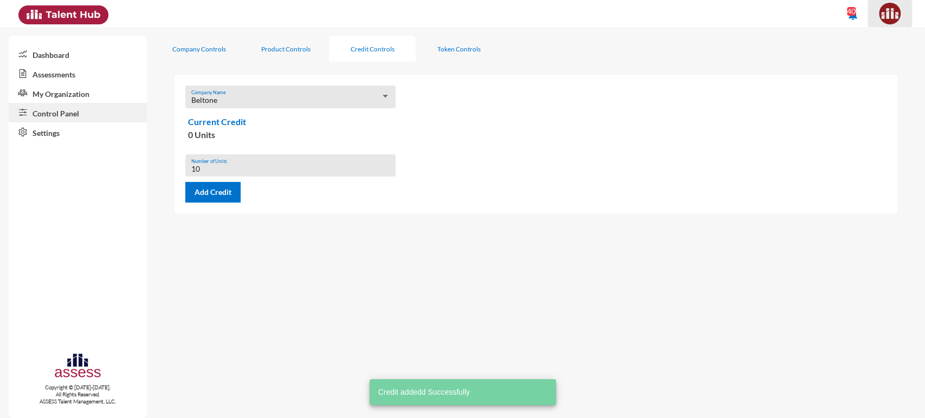
click at [885, 18] on img at bounding box center [890, 14] width 22 height 22
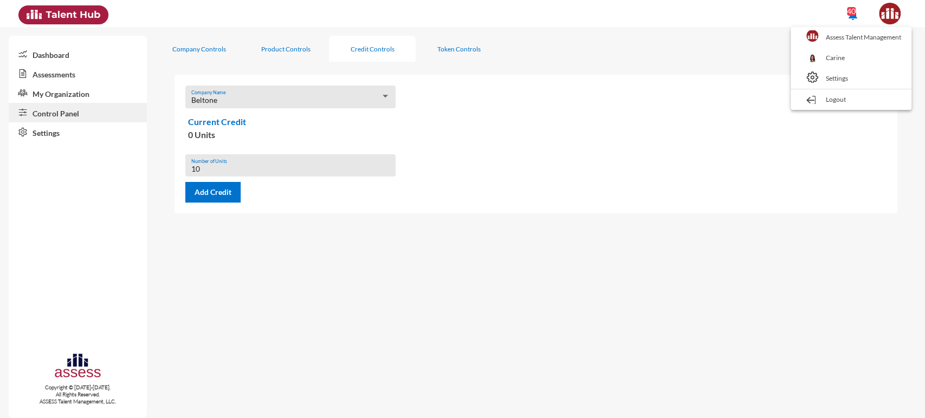
click at [203, 56] on div at bounding box center [462, 209] width 925 height 418
click at [203, 56] on div "Company Controls" at bounding box center [199, 49] width 87 height 26
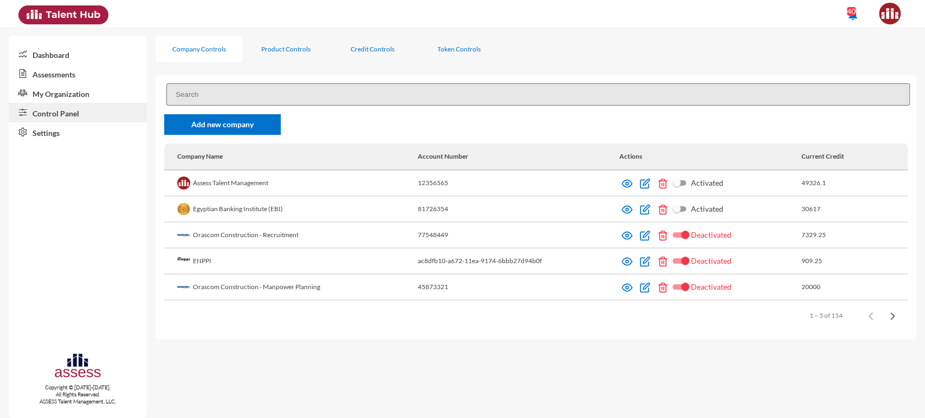
click at [223, 98] on input at bounding box center [538, 94] width 744 height 22
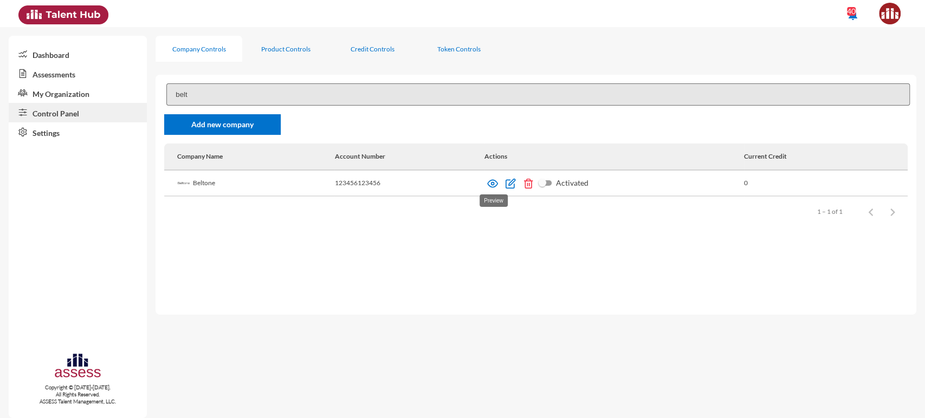
type input "belt"
click at [494, 182] on img at bounding box center [492, 183] width 11 height 11
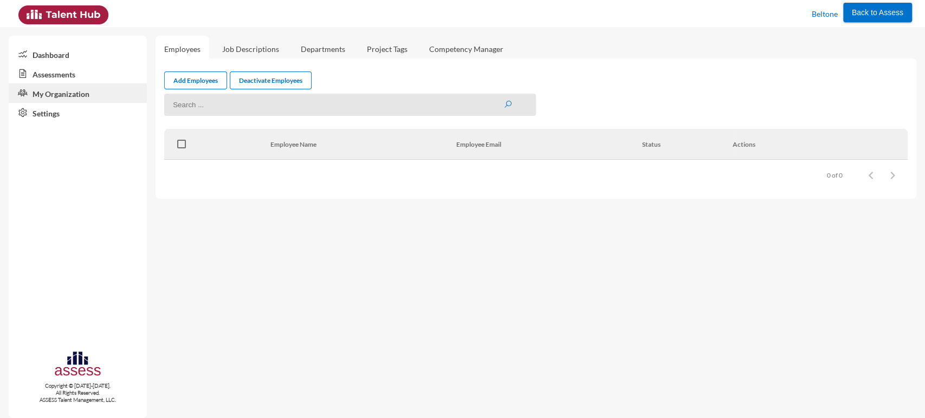
click at [78, 78] on link "Assessments" at bounding box center [78, 74] width 138 height 20
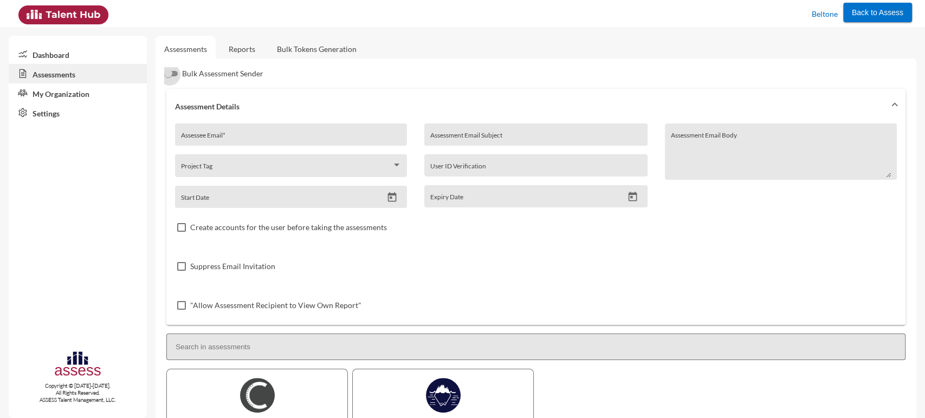
click at [183, 71] on span "Bulk Assessment Sender" at bounding box center [222, 73] width 81 height 13
click at [170, 76] on input "Bulk Assessment Sender" at bounding box center [169, 76] width 1 height 1
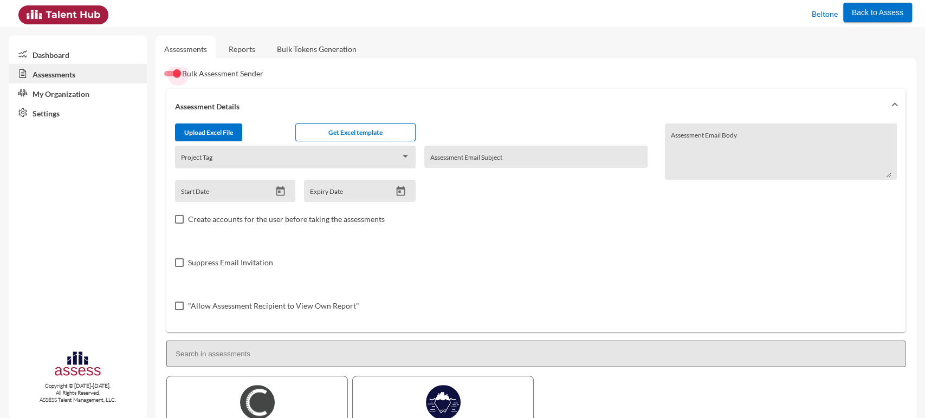
click at [173, 73] on div at bounding box center [177, 73] width 8 height 8
click at [170, 76] on input "Bulk Assessment Sender" at bounding box center [169, 76] width 1 height 1
checkbox input "false"
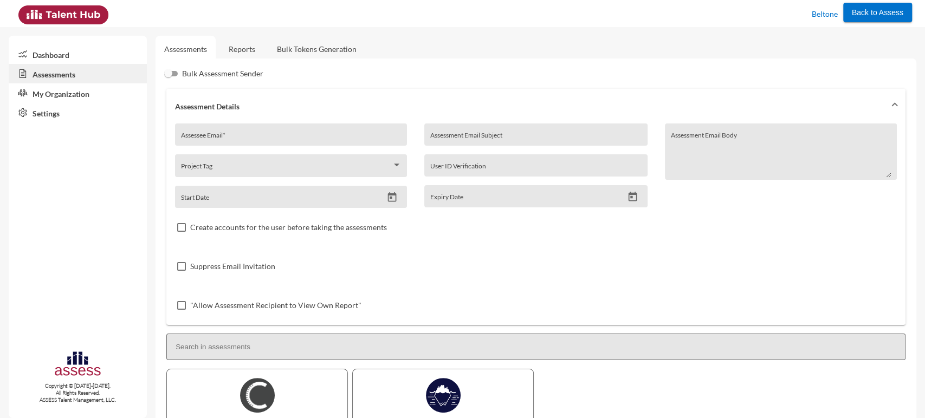
click at [308, 46] on link "Bulk Tokens Generation" at bounding box center [316, 49] width 97 height 27
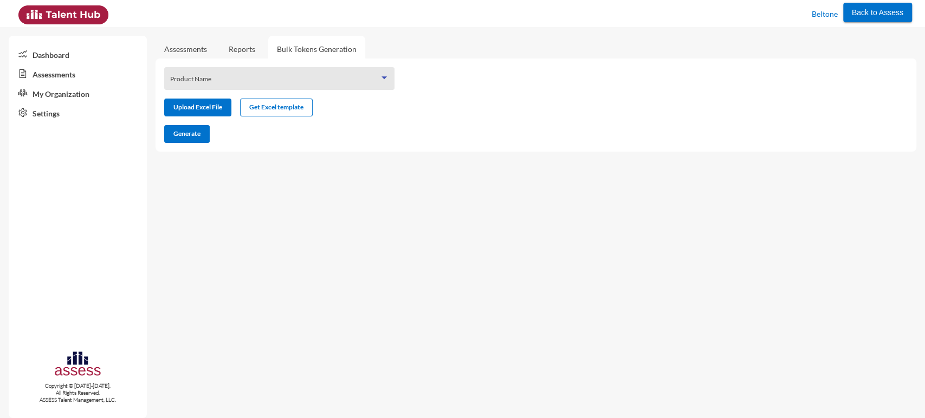
click at [218, 86] on span at bounding box center [274, 82] width 209 height 9
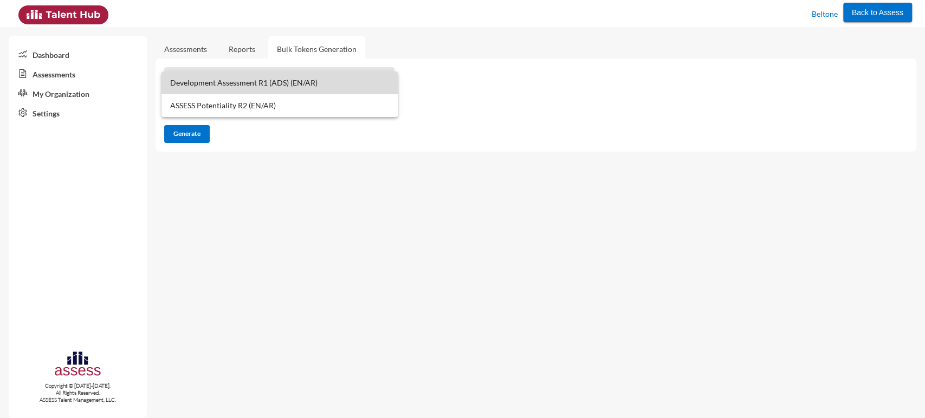
click at [220, 91] on span "Development Assessment R1 (ADS) (EN/AR)" at bounding box center [279, 83] width 219 height 23
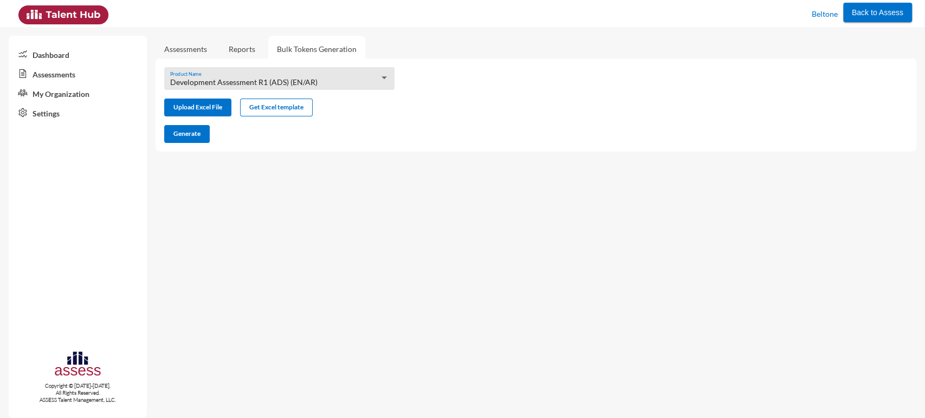
click at [198, 122] on div "Development Assessment R1 (ADS) (EN/AR) Product Name Upload Excel File Get Exce…" at bounding box center [536, 105] width 761 height 93
click at [197, 112] on input "file" at bounding box center [198, 108] width 66 height 11
type input "C:\fakepath\excel (10).xlsx"
click at [202, 130] on button "Generate" at bounding box center [187, 134] width 46 height 18
click at [276, 85] on span "Development Assessment R1 (ADS) (EN/AR)" at bounding box center [243, 82] width 147 height 9
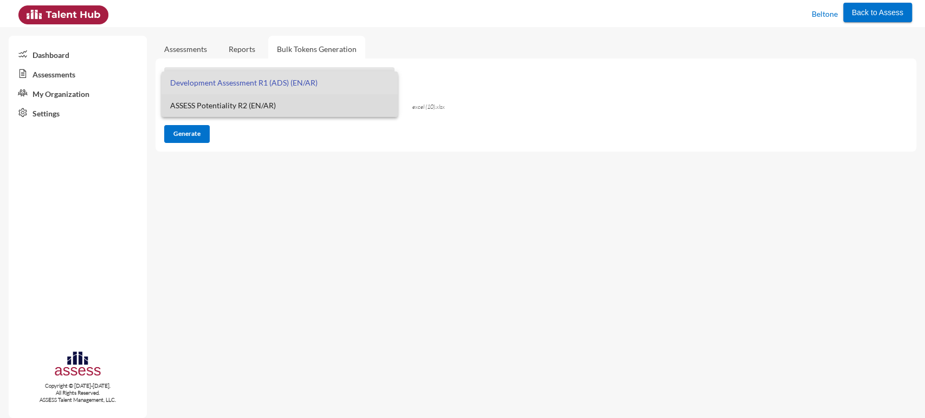
click at [266, 101] on span "ASSESS Potentiality R2 (EN/AR)" at bounding box center [279, 105] width 219 height 23
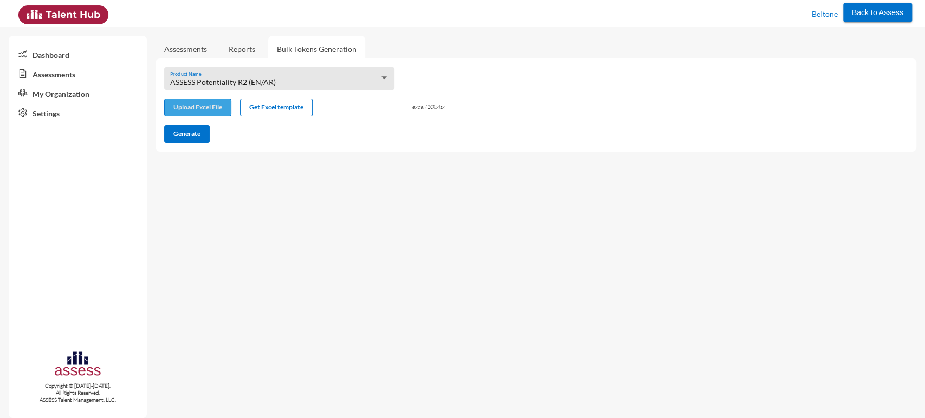
click at [194, 101] on button "Upload Excel File" at bounding box center [197, 108] width 67 height 18
click at [198, 105] on input "file" at bounding box center [198, 108] width 66 height 11
click at [190, 134] on span "Generate" at bounding box center [186, 134] width 27 height 8
